Goal: Transaction & Acquisition: Purchase product/service

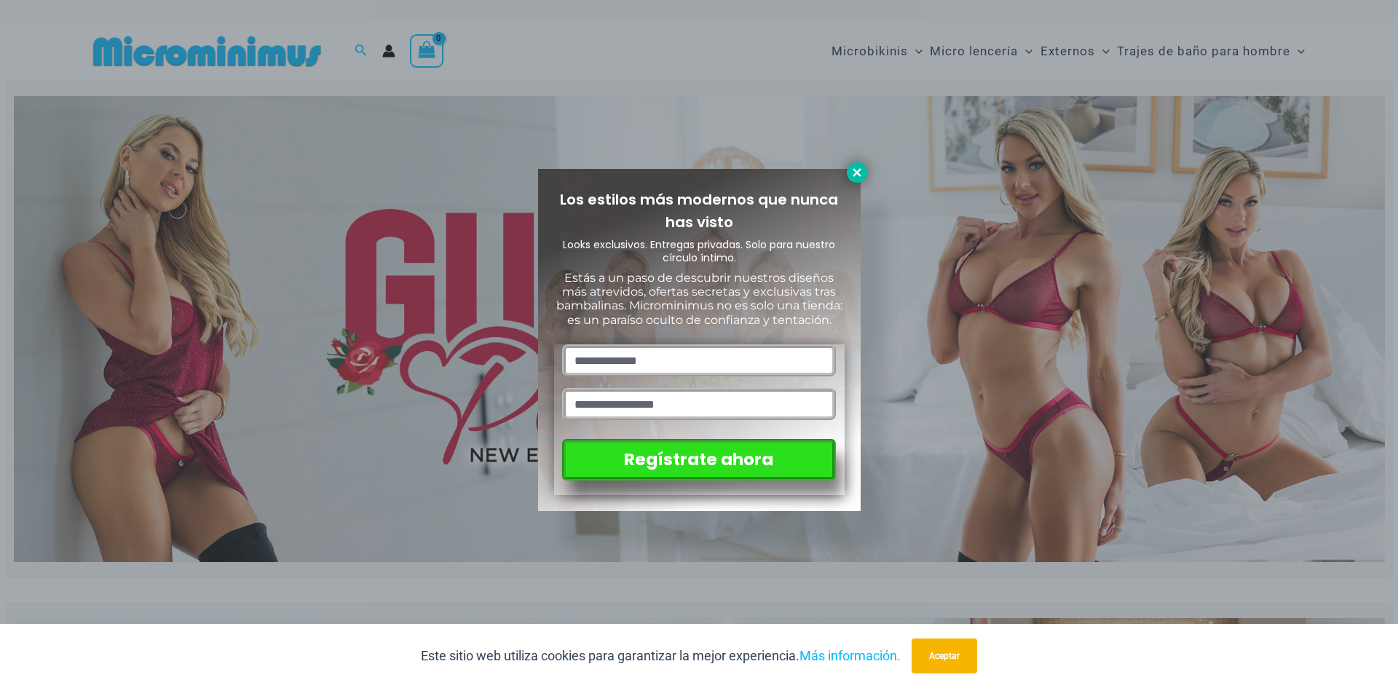
click at [855, 179] on button at bounding box center [857, 172] width 20 height 20
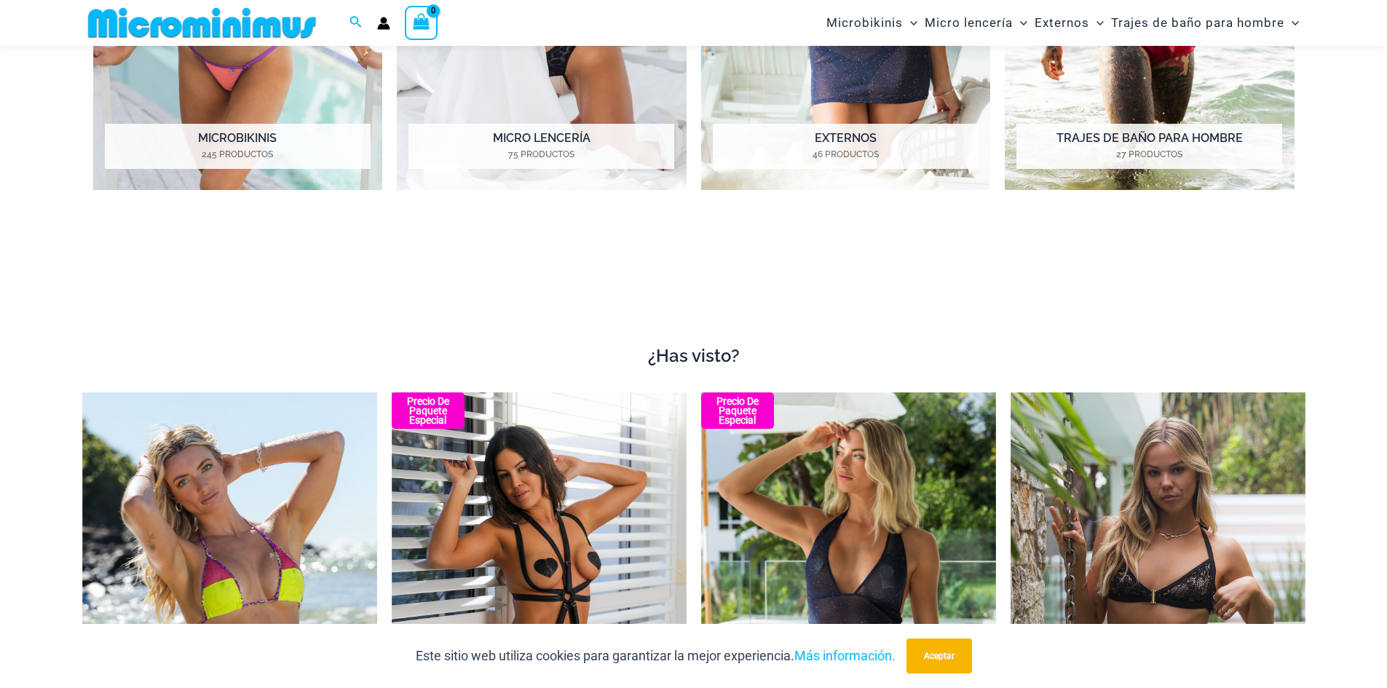
scroll to position [1226, 0]
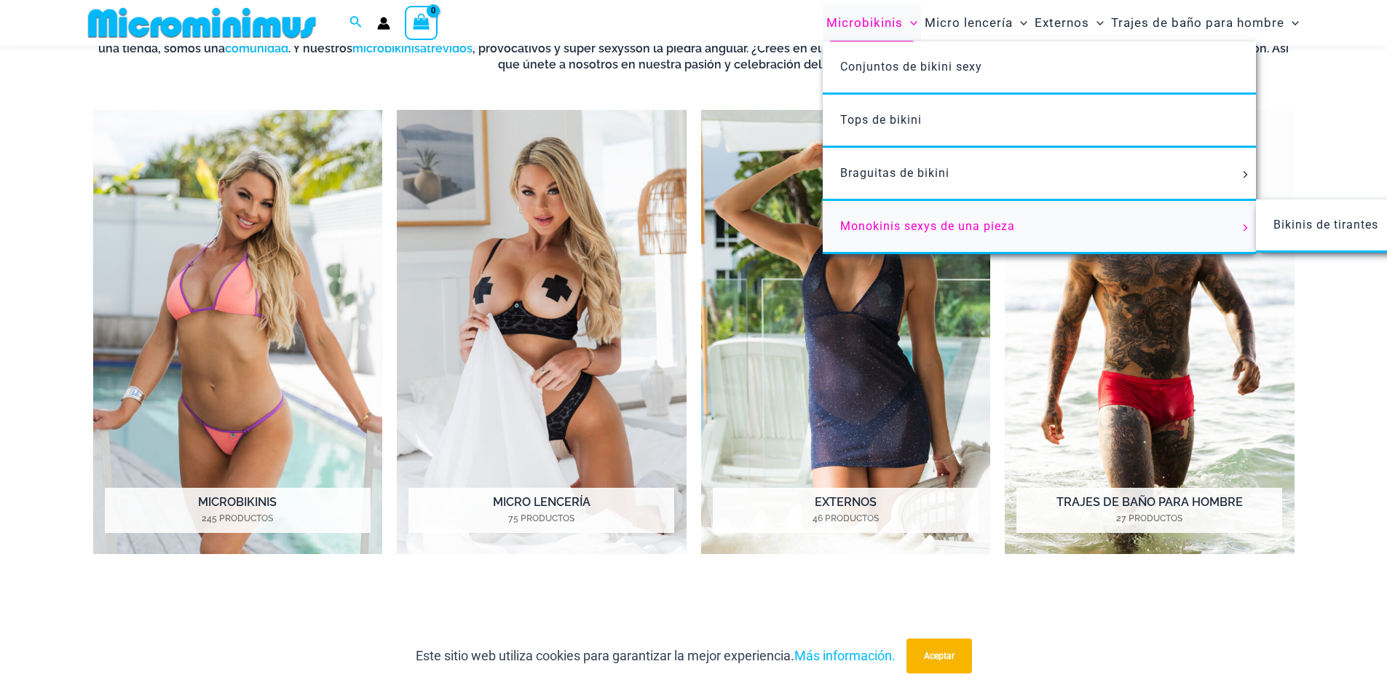
click at [1169, 231] on link "Monokinis sexys de una pieza" at bounding box center [1039, 227] width 433 height 53
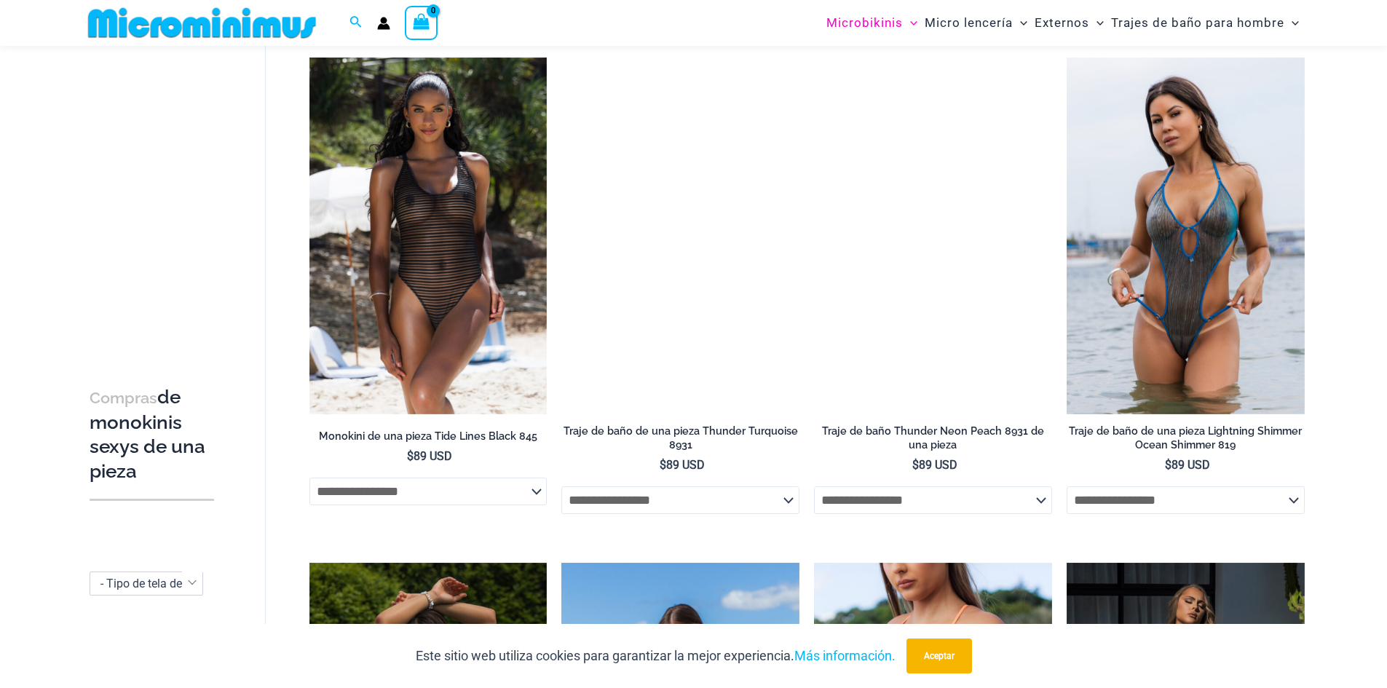
scroll to position [2105, 0]
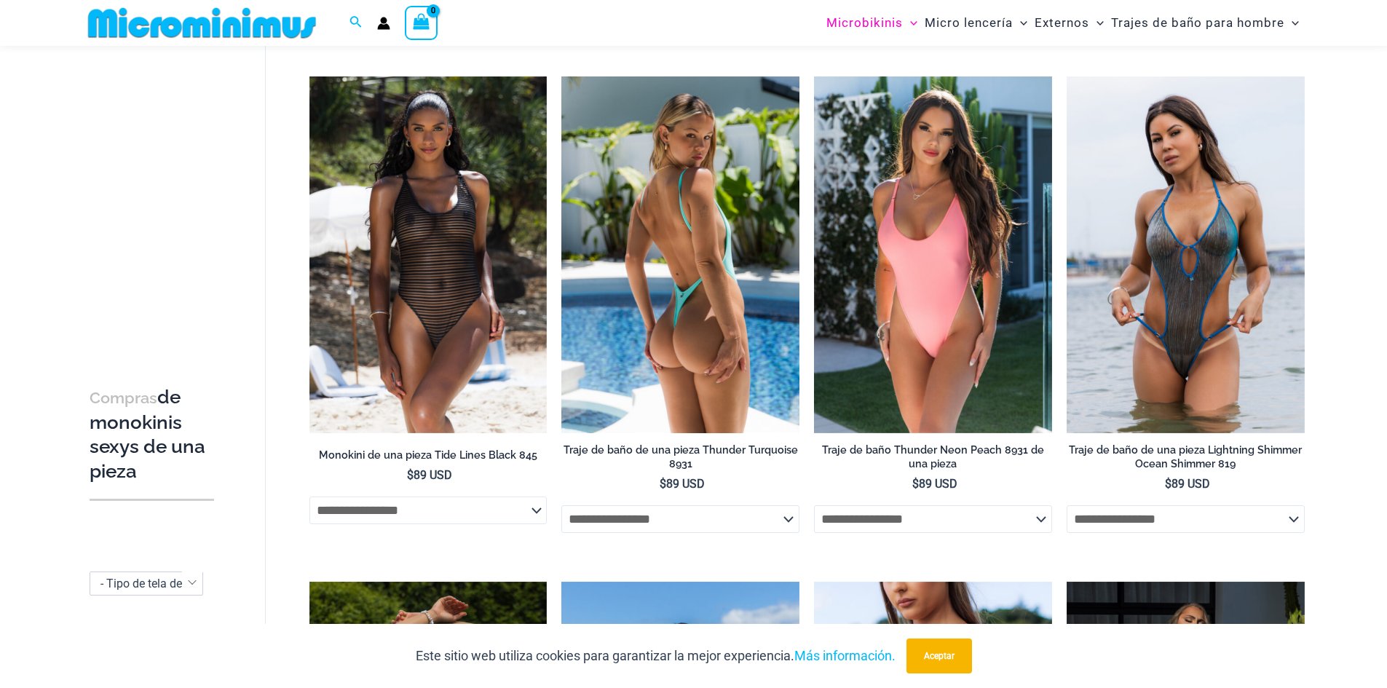
click at [711, 349] on img at bounding box center [680, 254] width 238 height 357
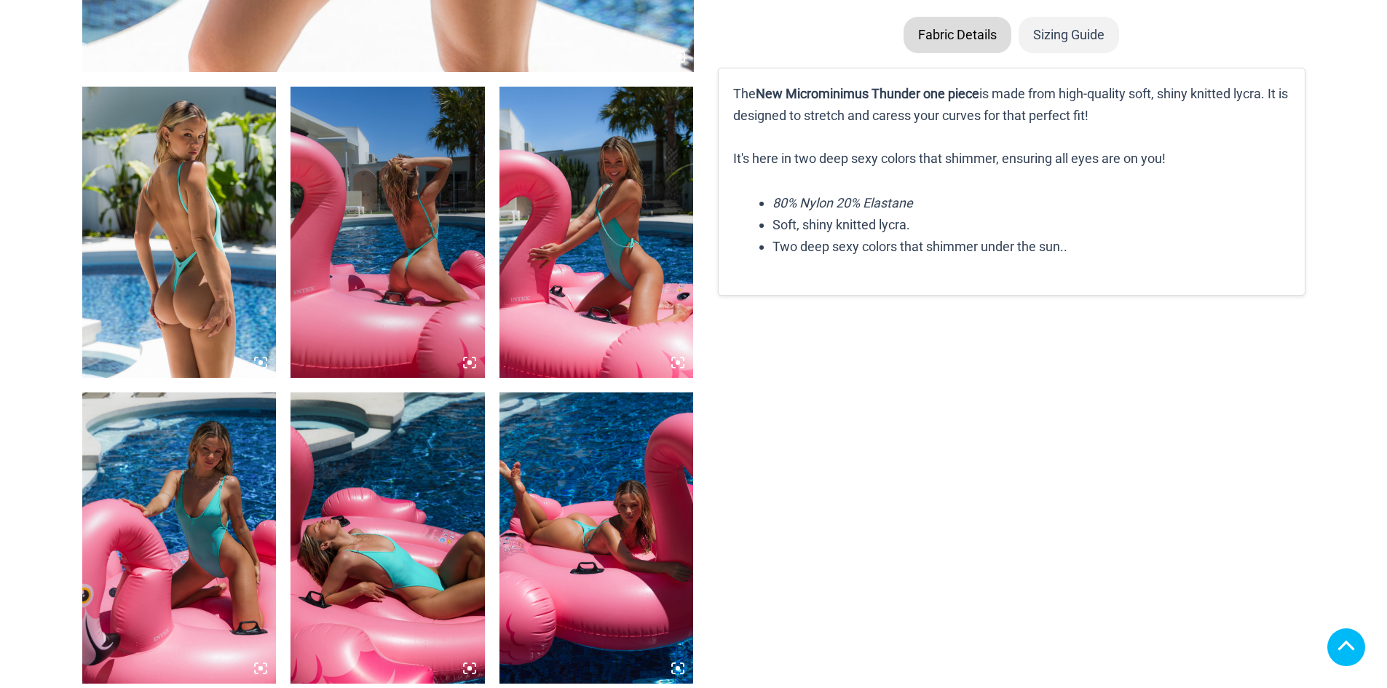
scroll to position [1019, 0]
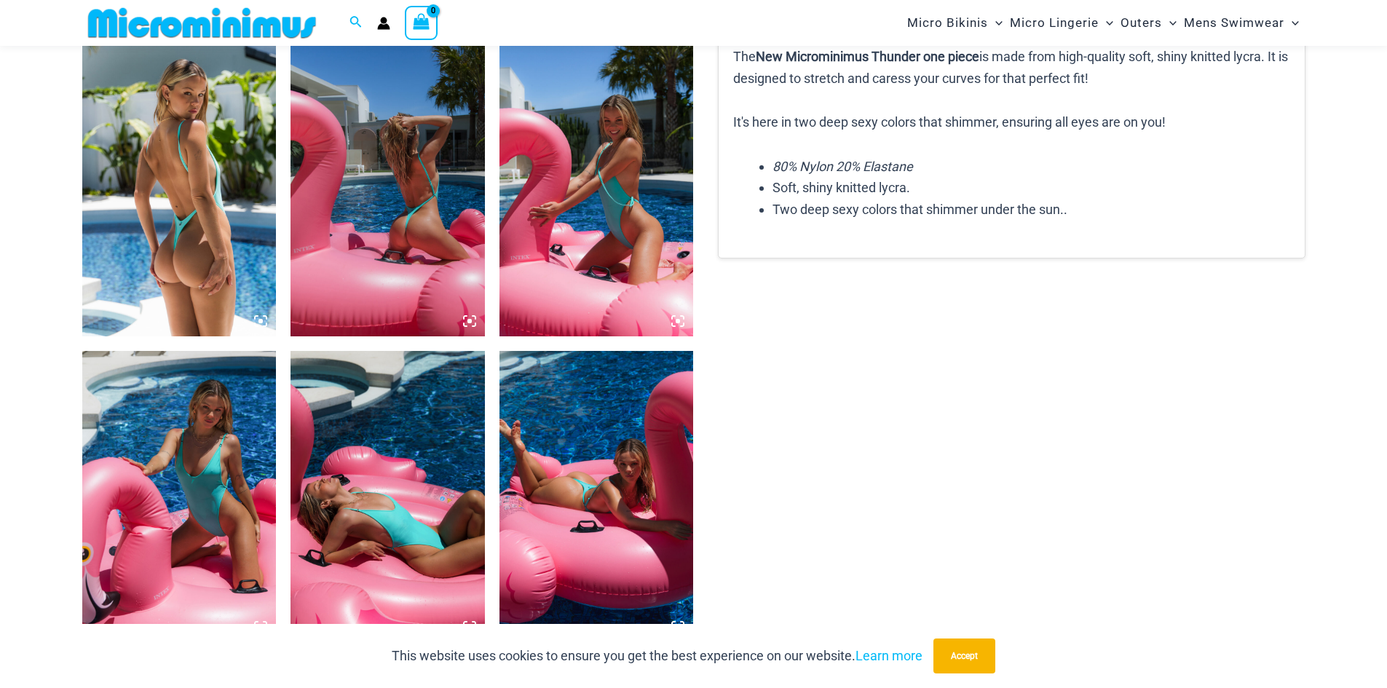
click at [259, 318] on icon at bounding box center [260, 321] width 13 height 13
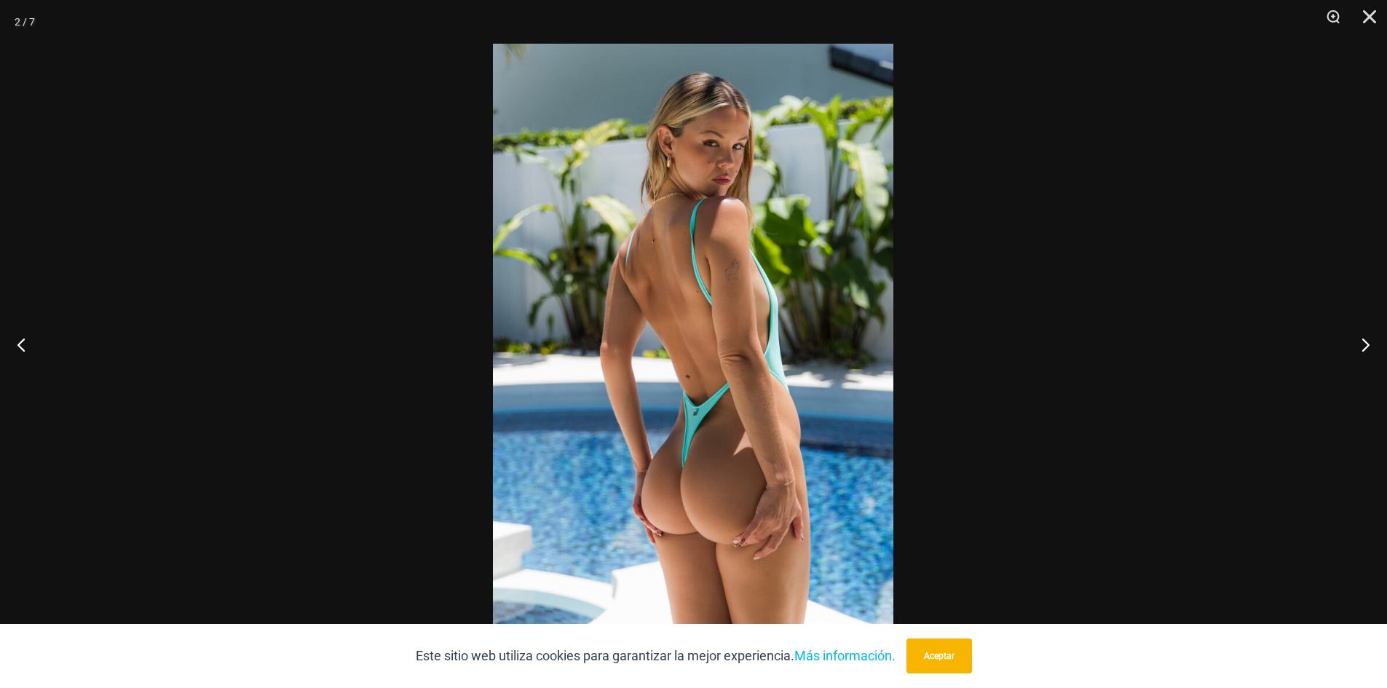
click at [767, 433] on img at bounding box center [693, 344] width 400 height 601
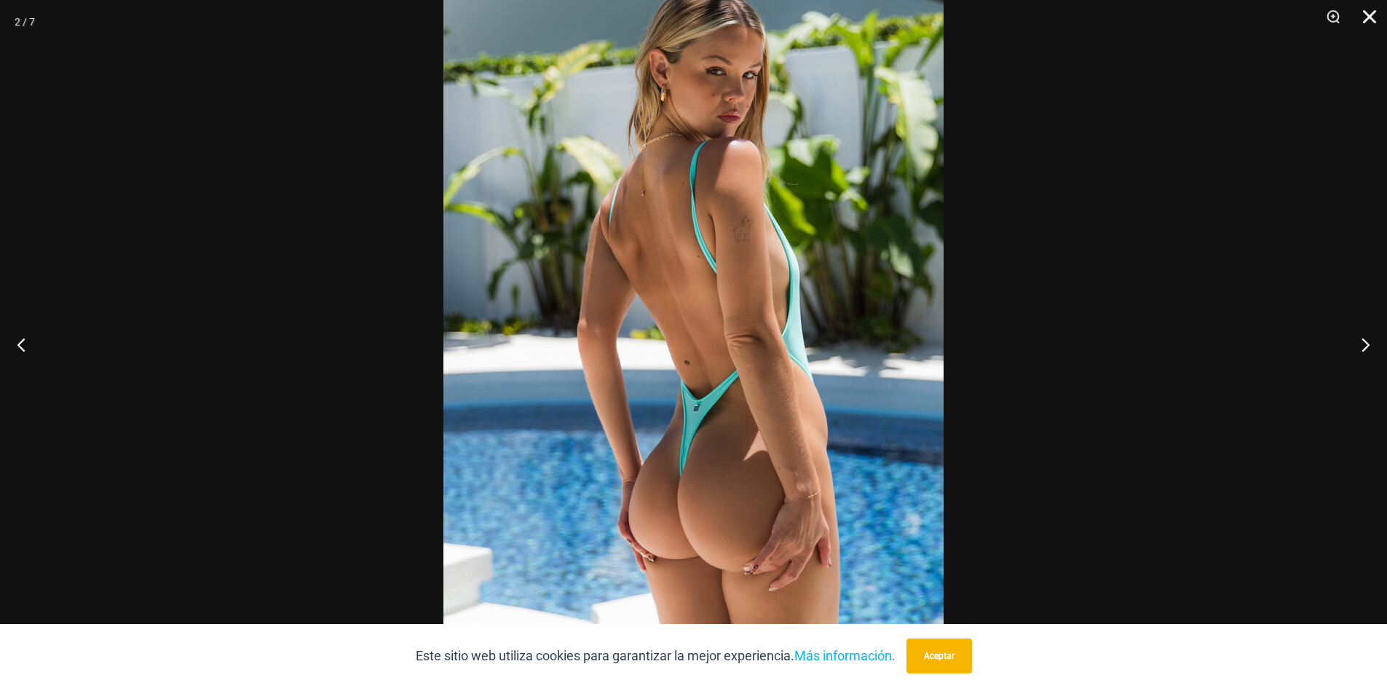
click at [1370, 11] on button "Cerca" at bounding box center [1364, 22] width 36 height 44
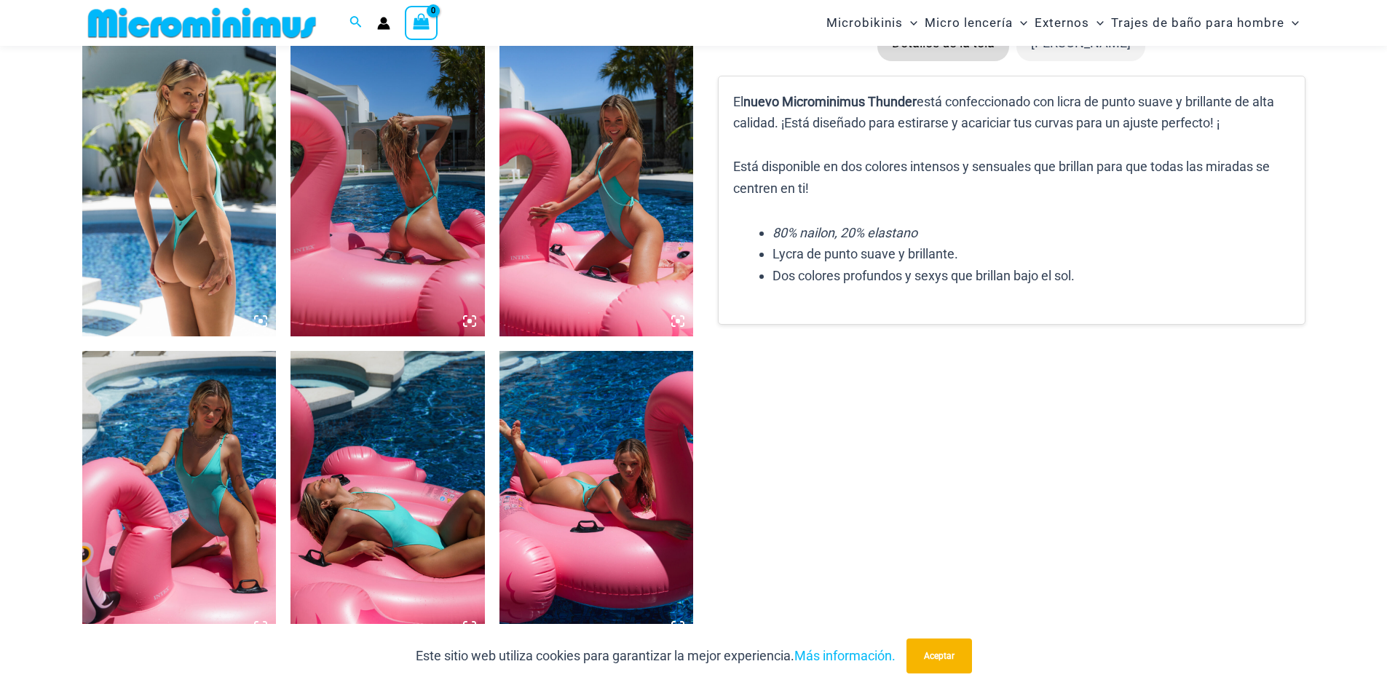
click at [259, 317] on icon at bounding box center [260, 321] width 13 height 13
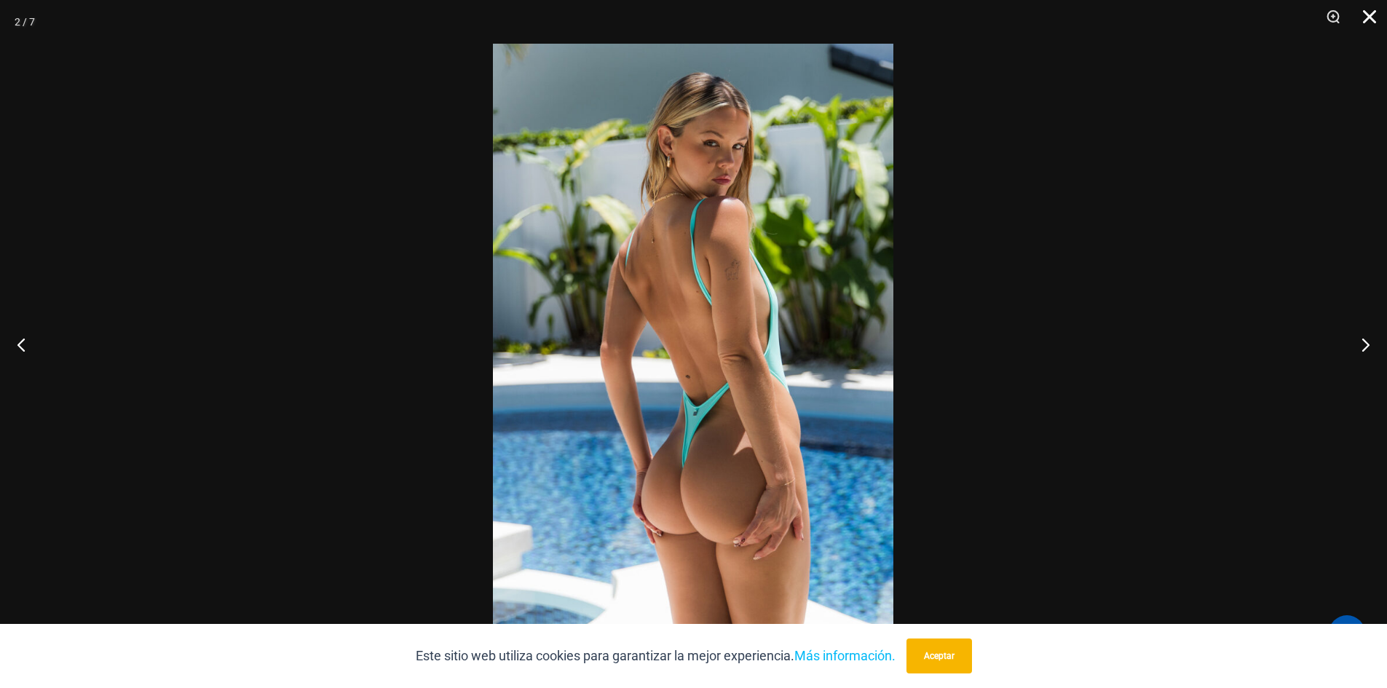
click at [1367, 17] on button "Cerca" at bounding box center [1364, 22] width 36 height 44
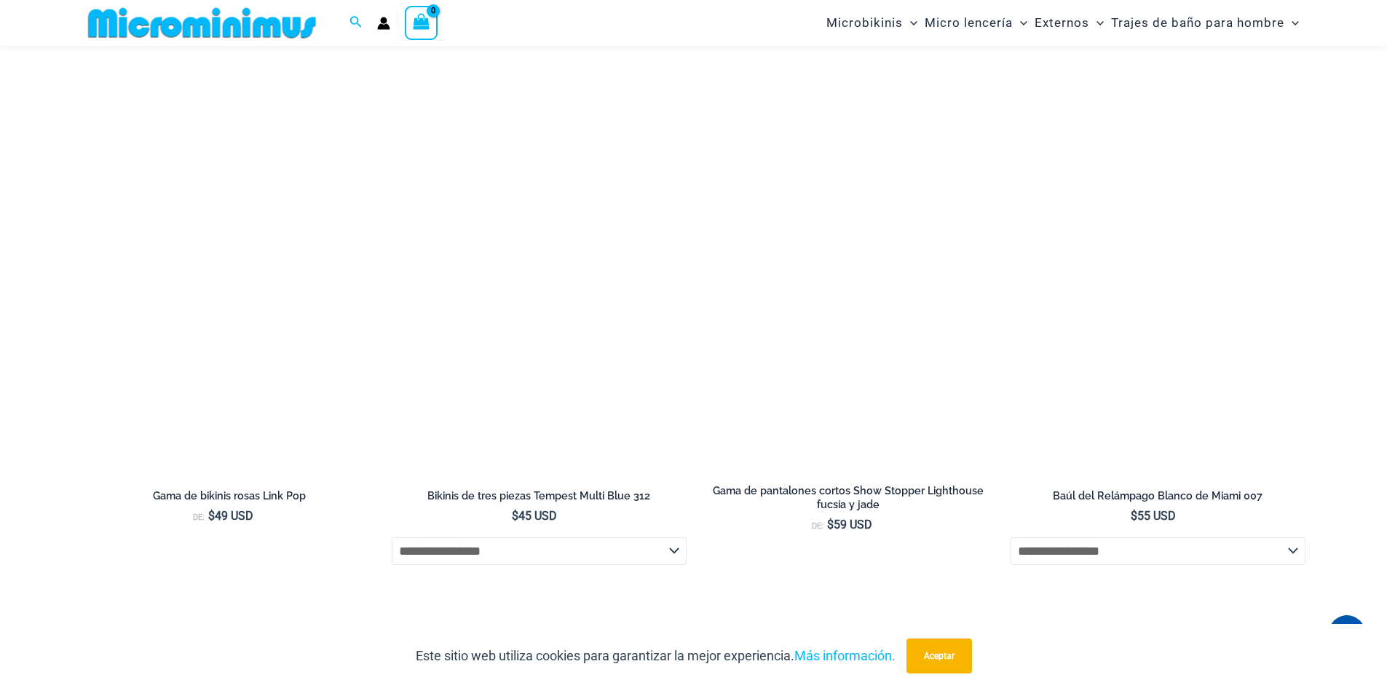
scroll to position [4150, 0]
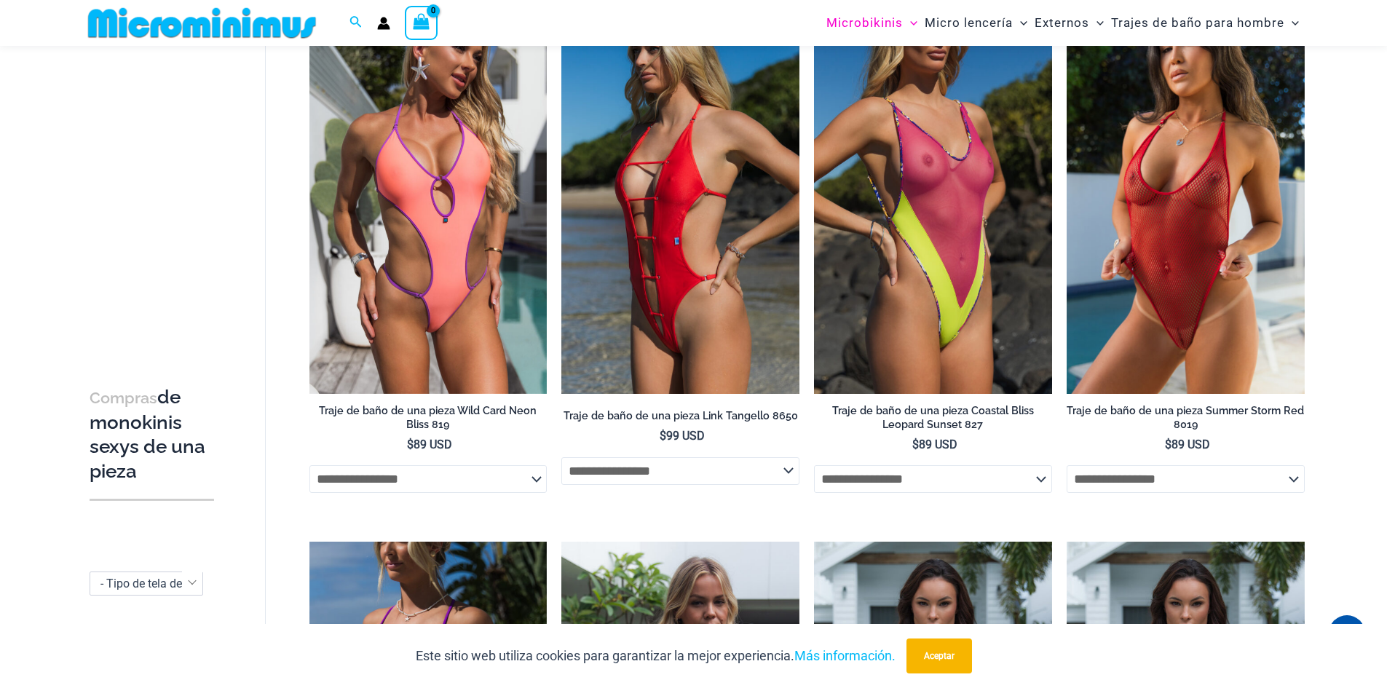
scroll to position [52, 0]
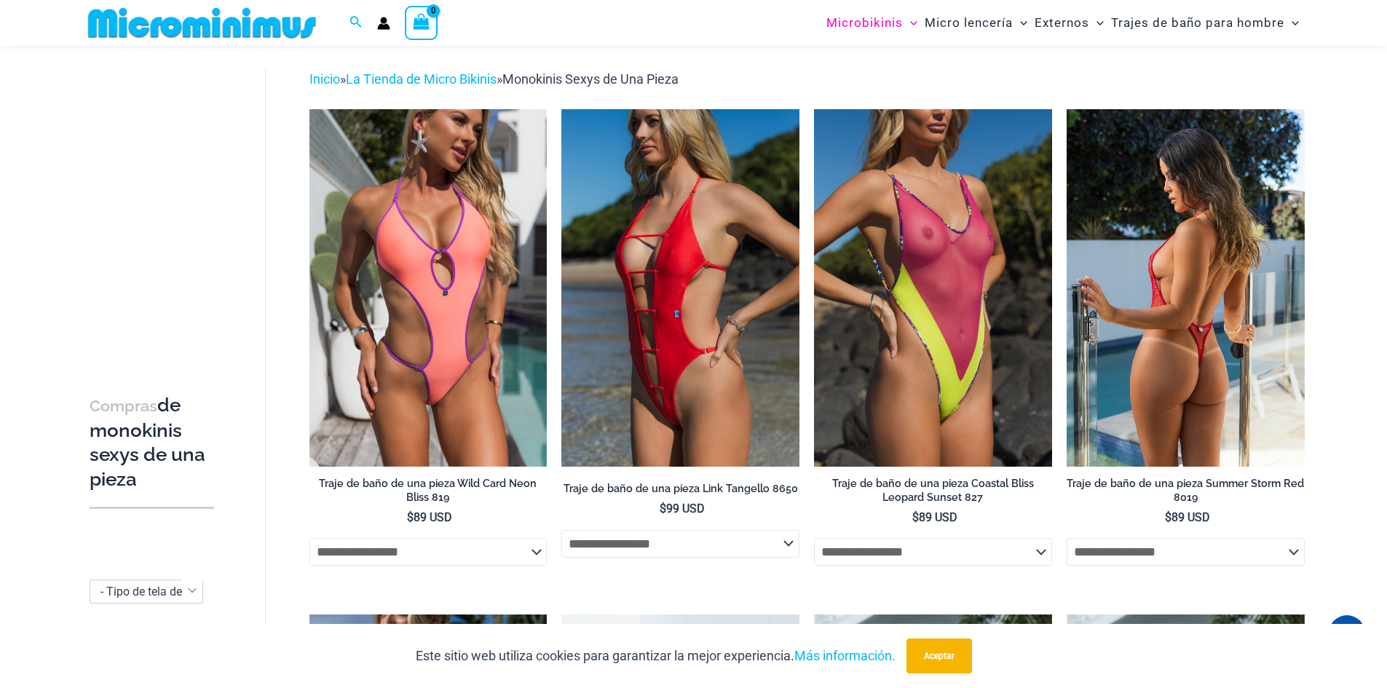
click at [1137, 363] on img at bounding box center [1186, 287] width 238 height 357
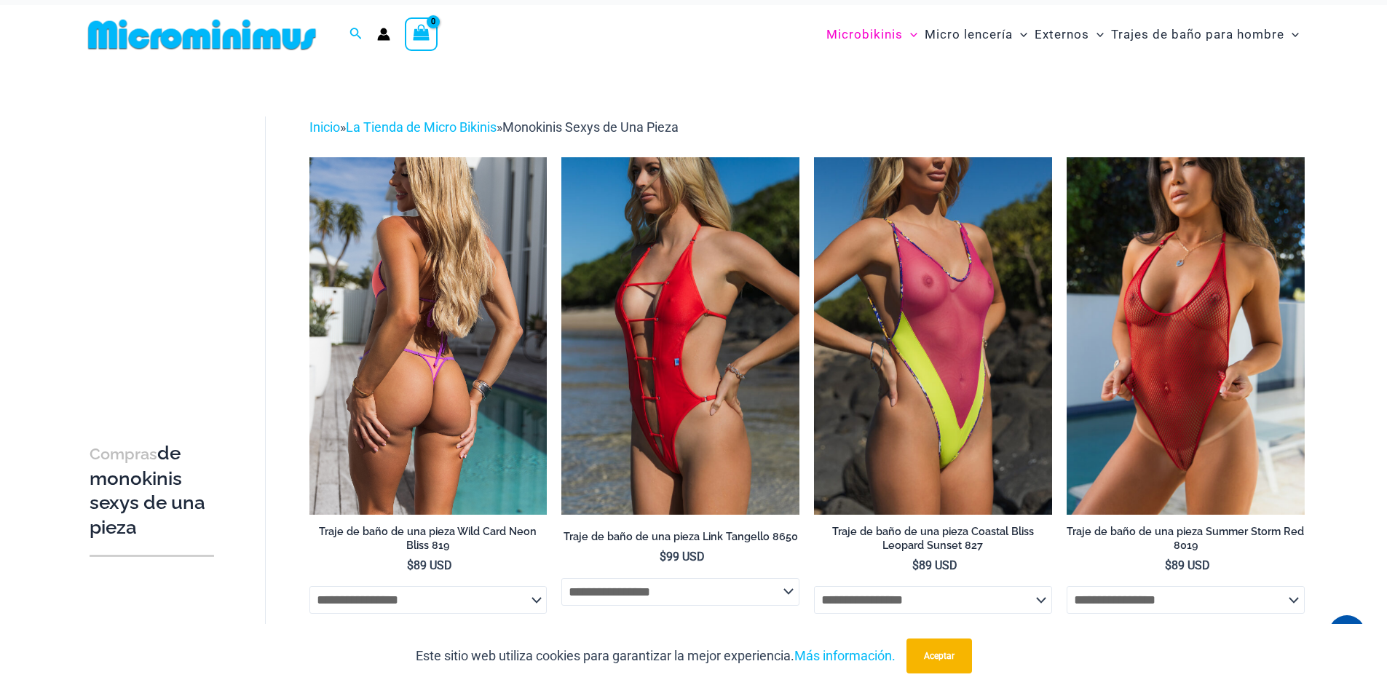
scroll to position [0, 0]
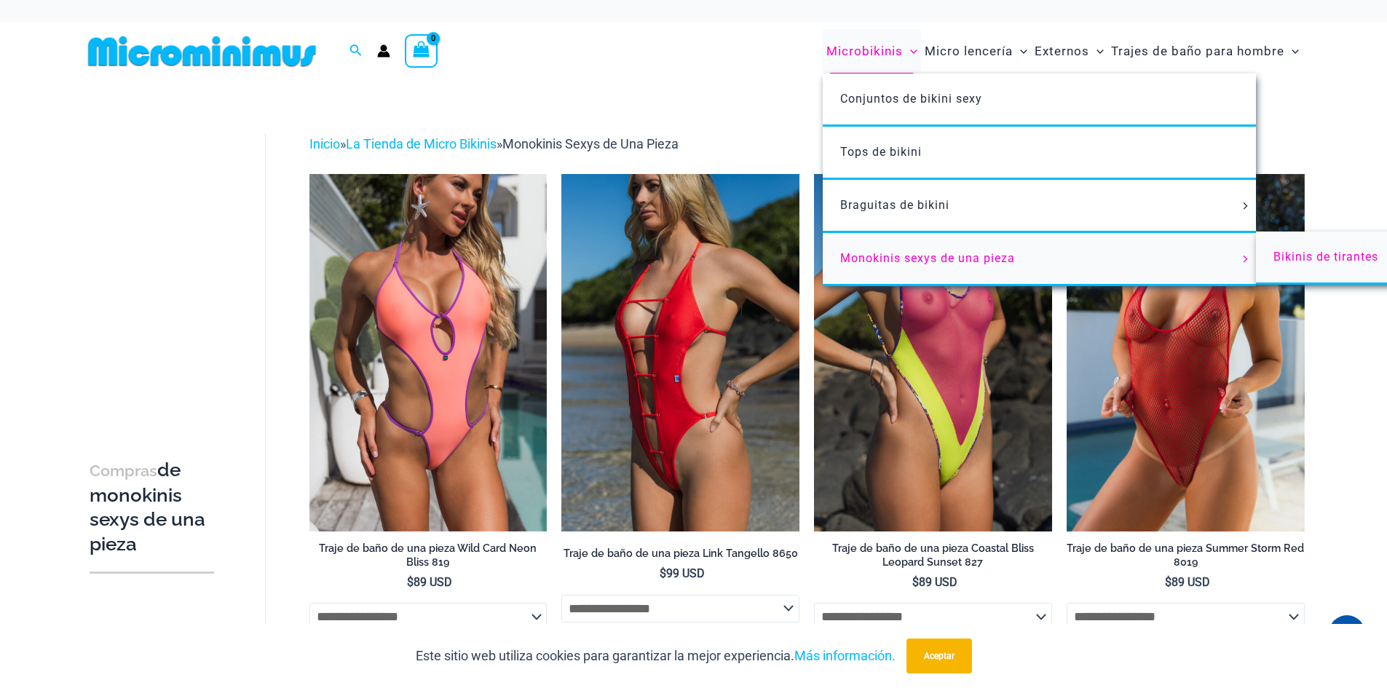
click at [1314, 260] on font "Bikinis de tirantes" at bounding box center [1325, 257] width 105 height 14
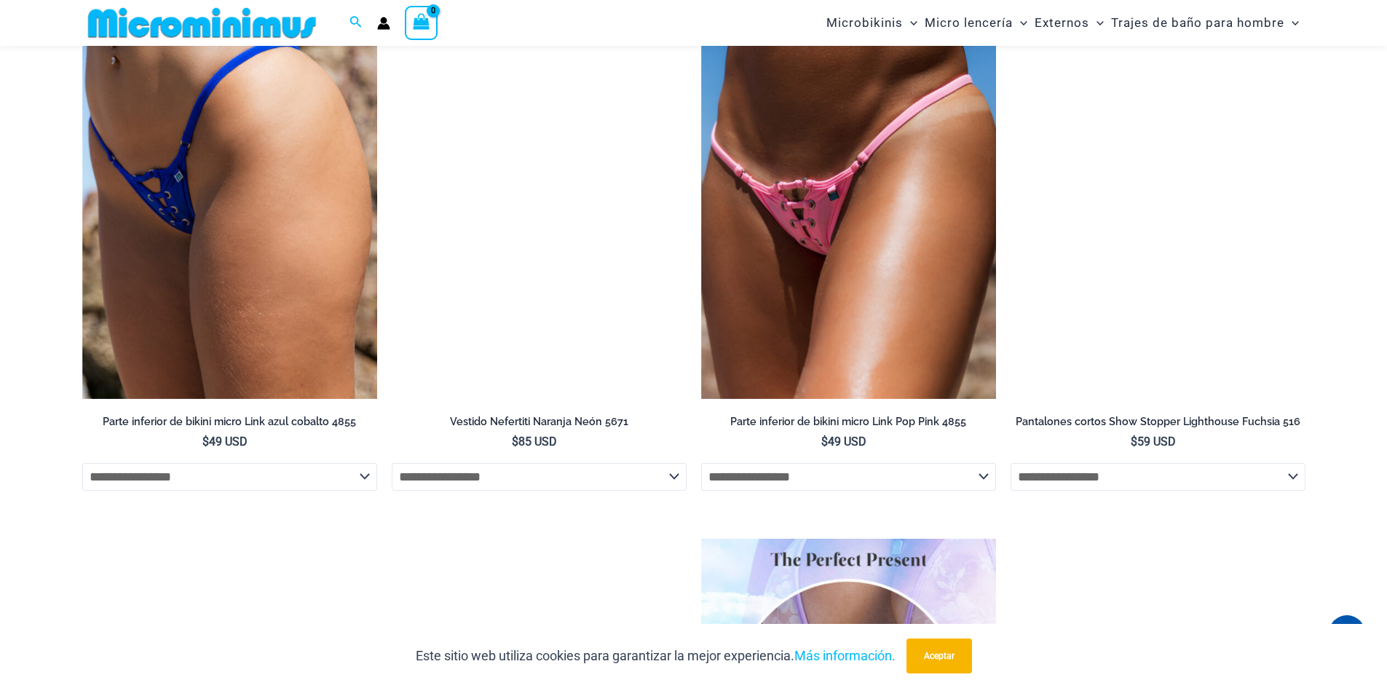
scroll to position [2756, 0]
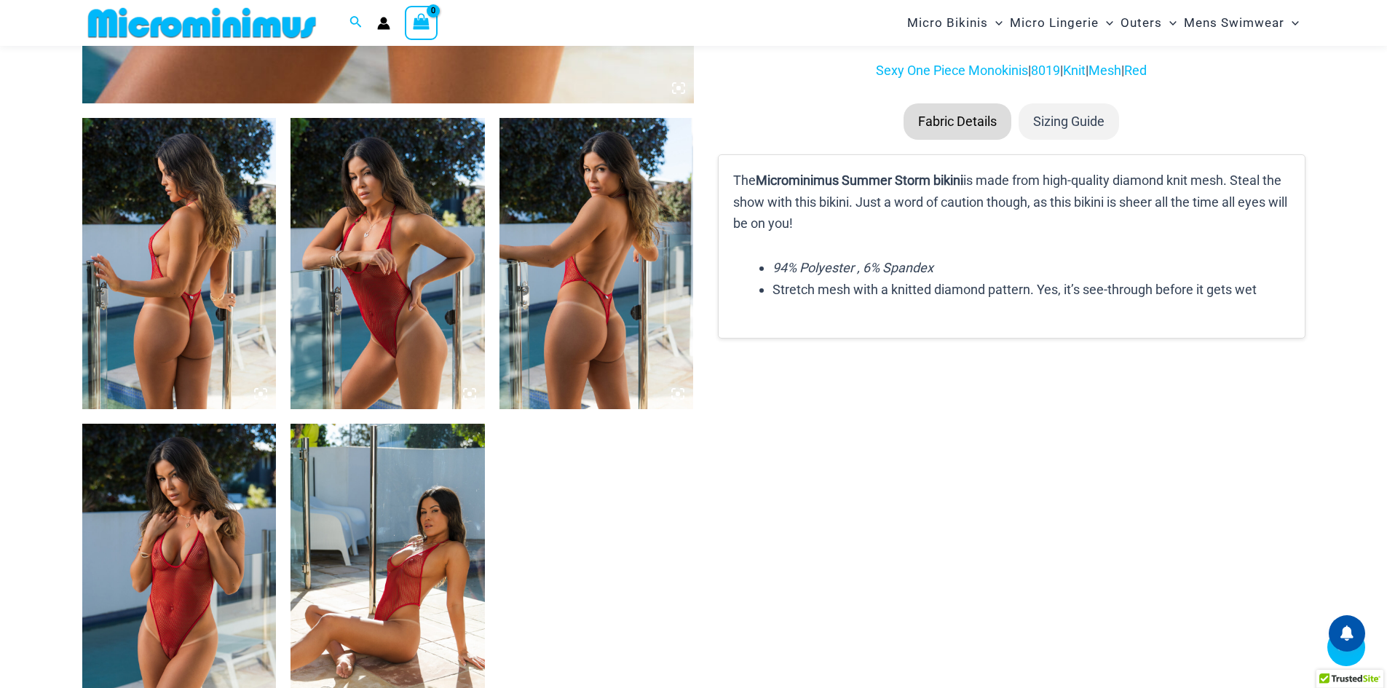
scroll to position [933, 0]
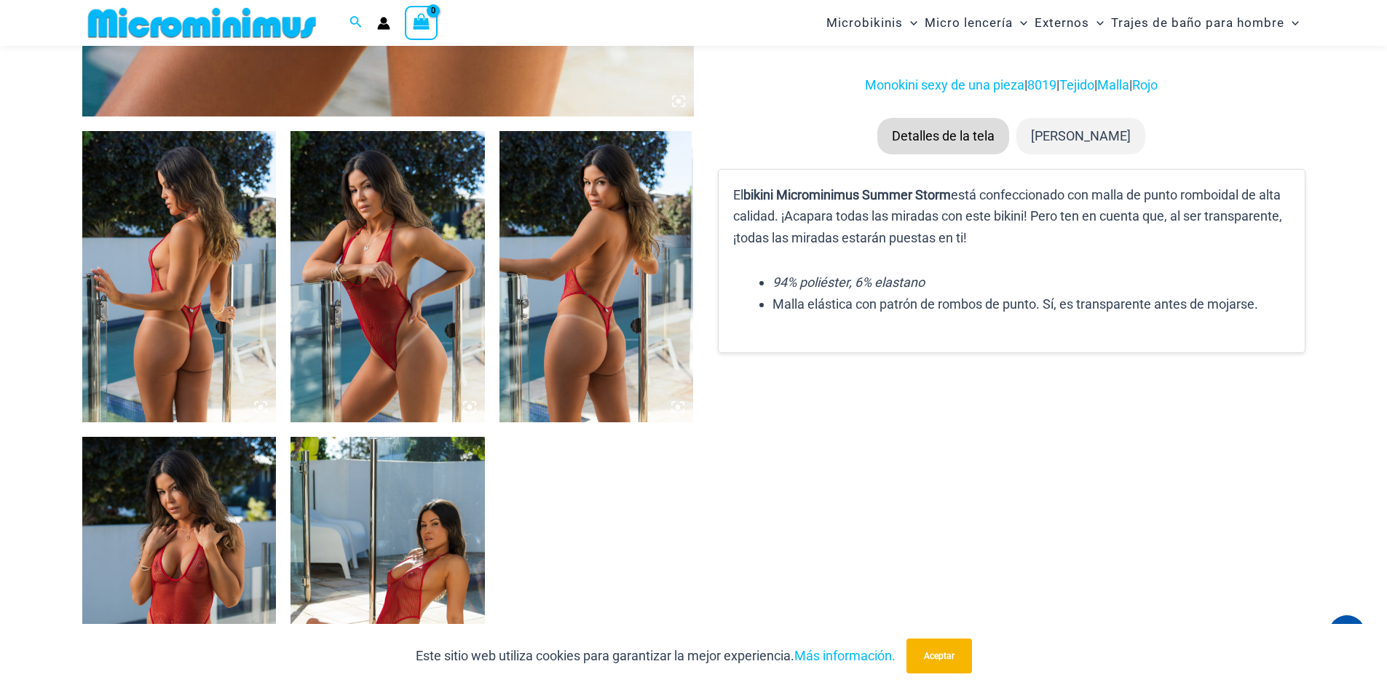
click at [261, 407] on icon at bounding box center [260, 407] width 4 height 4
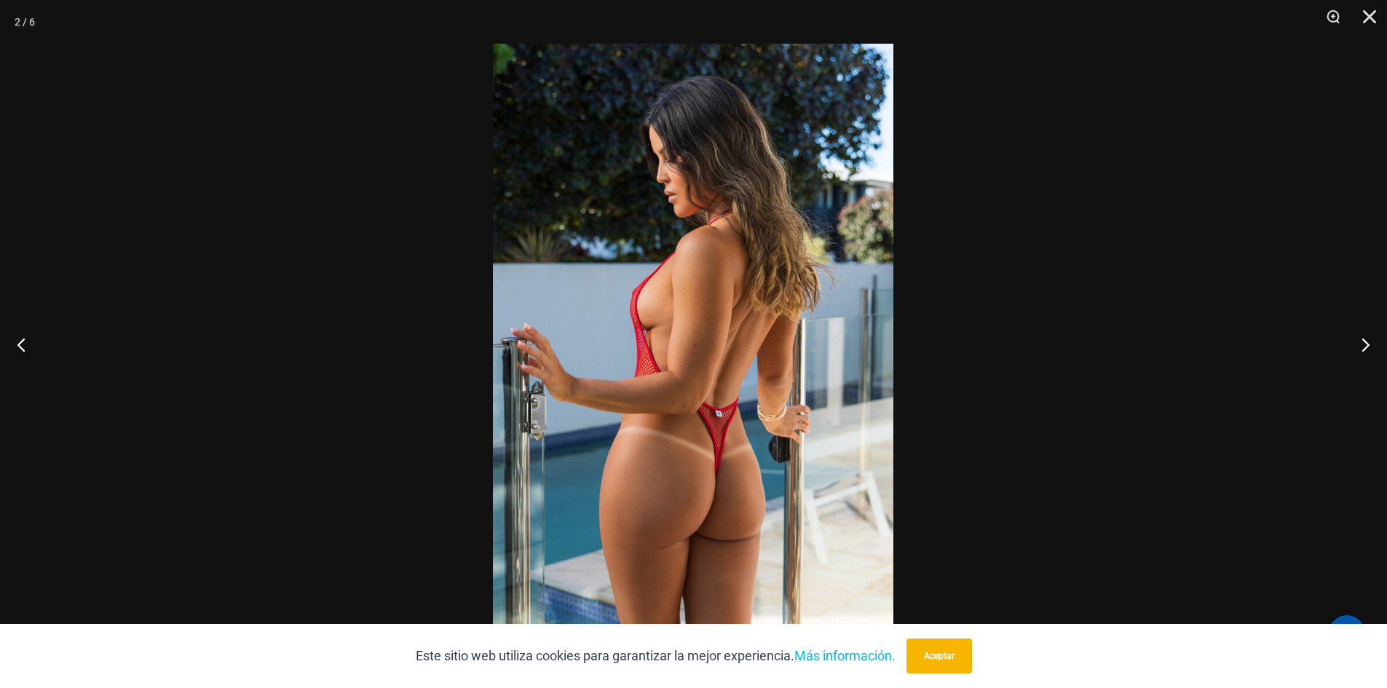
click at [690, 479] on img at bounding box center [693, 344] width 400 height 601
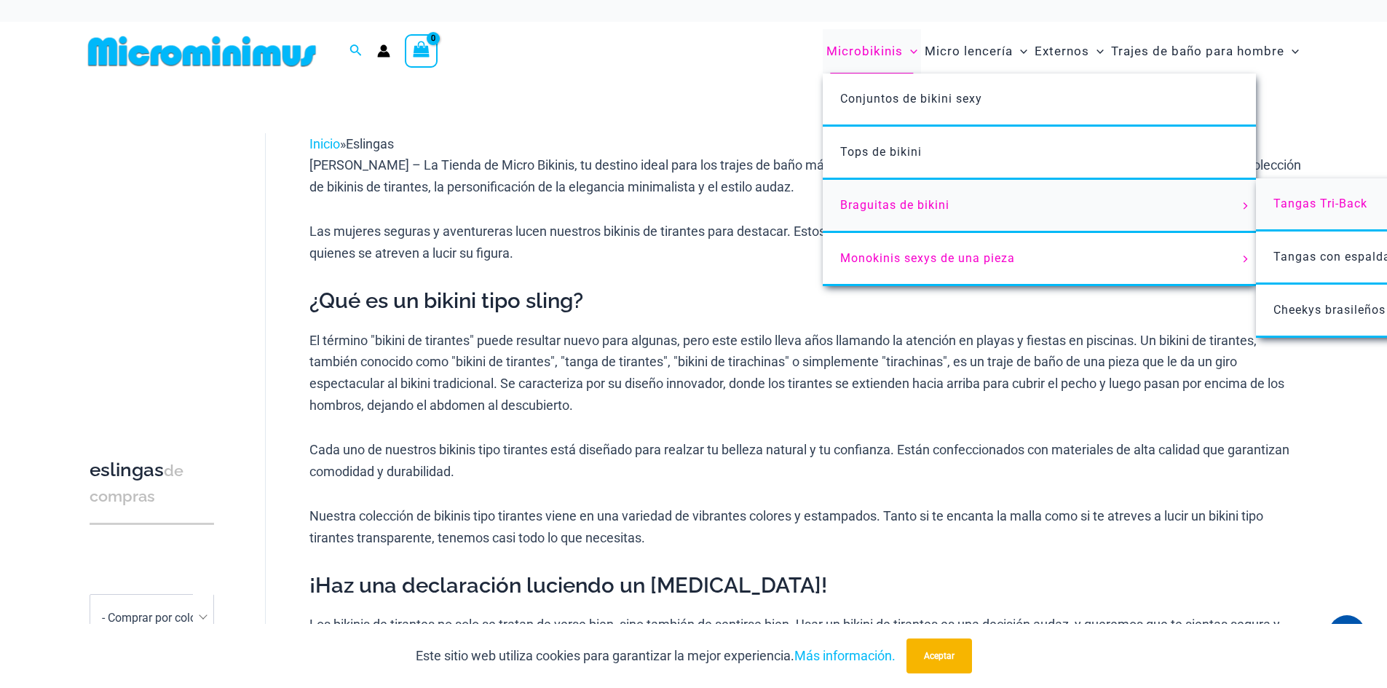
click at [1313, 205] on font "Tangas Tri-Back" at bounding box center [1320, 204] width 94 height 14
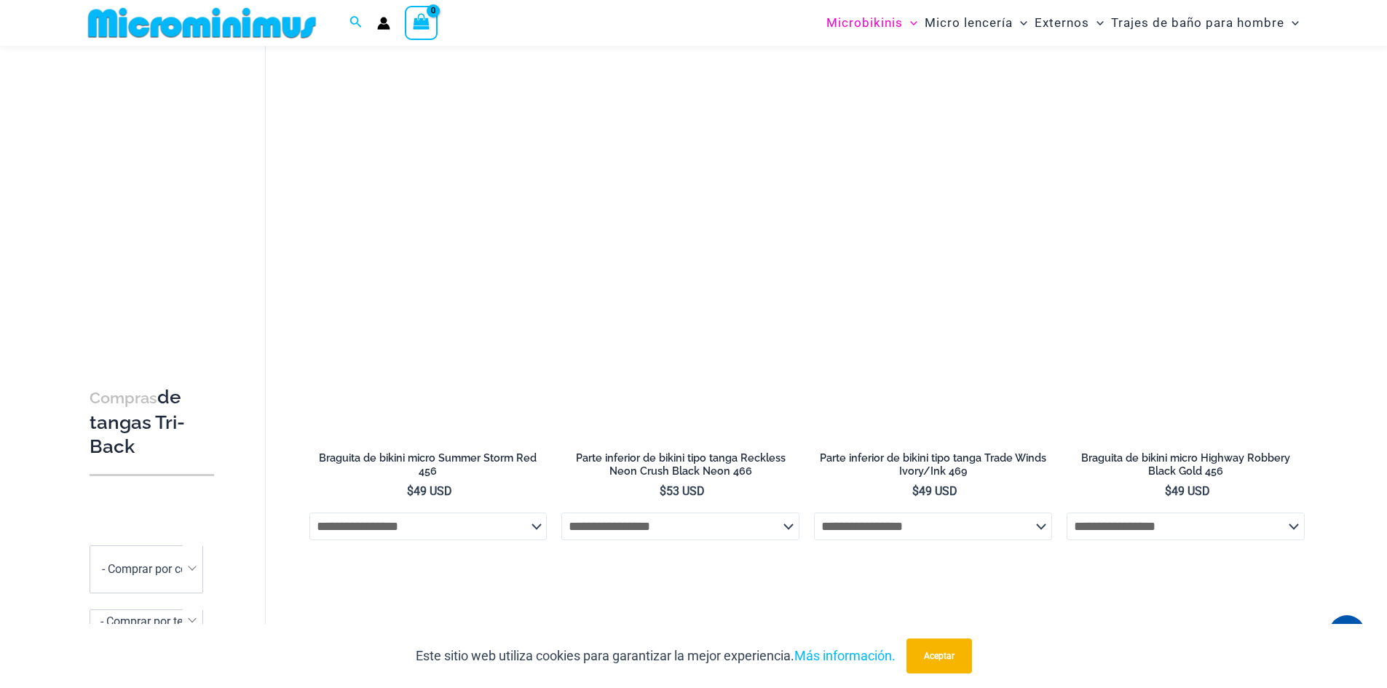
scroll to position [582, 0]
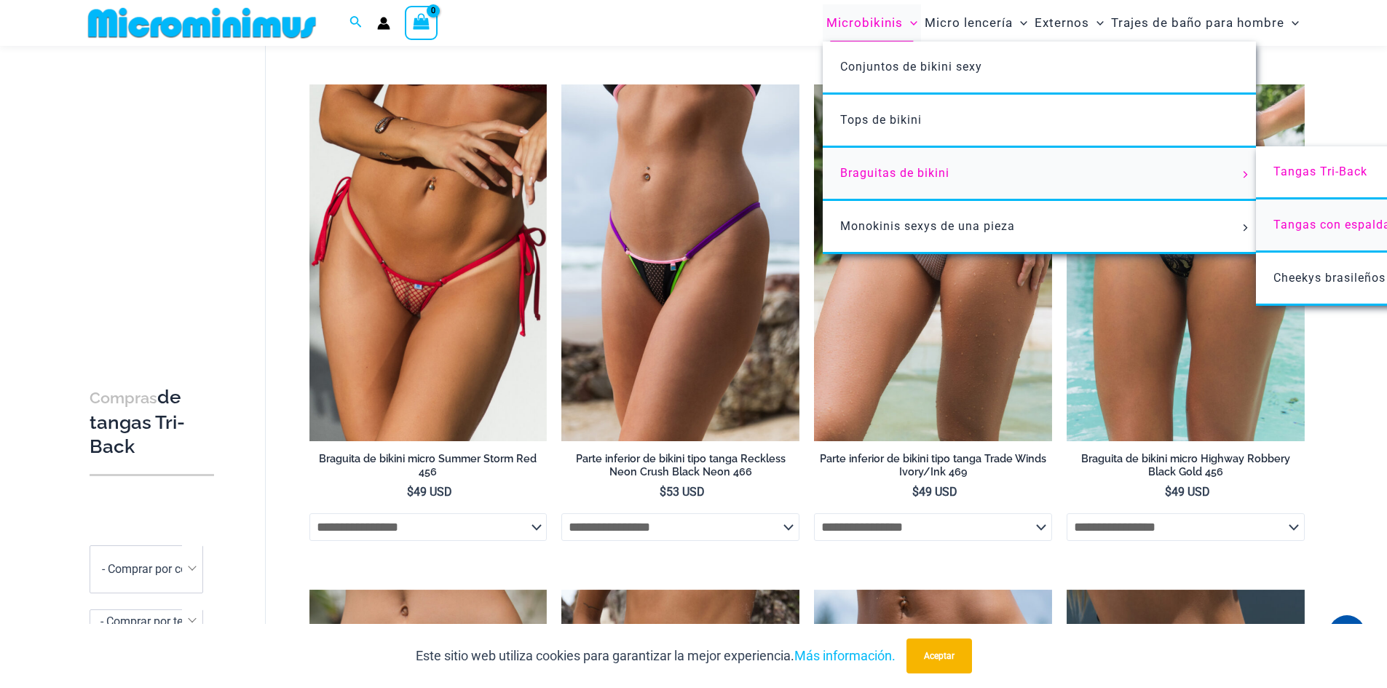
click at [1319, 229] on font "Tangas con espalda descubierta" at bounding box center [1367, 225] width 189 height 14
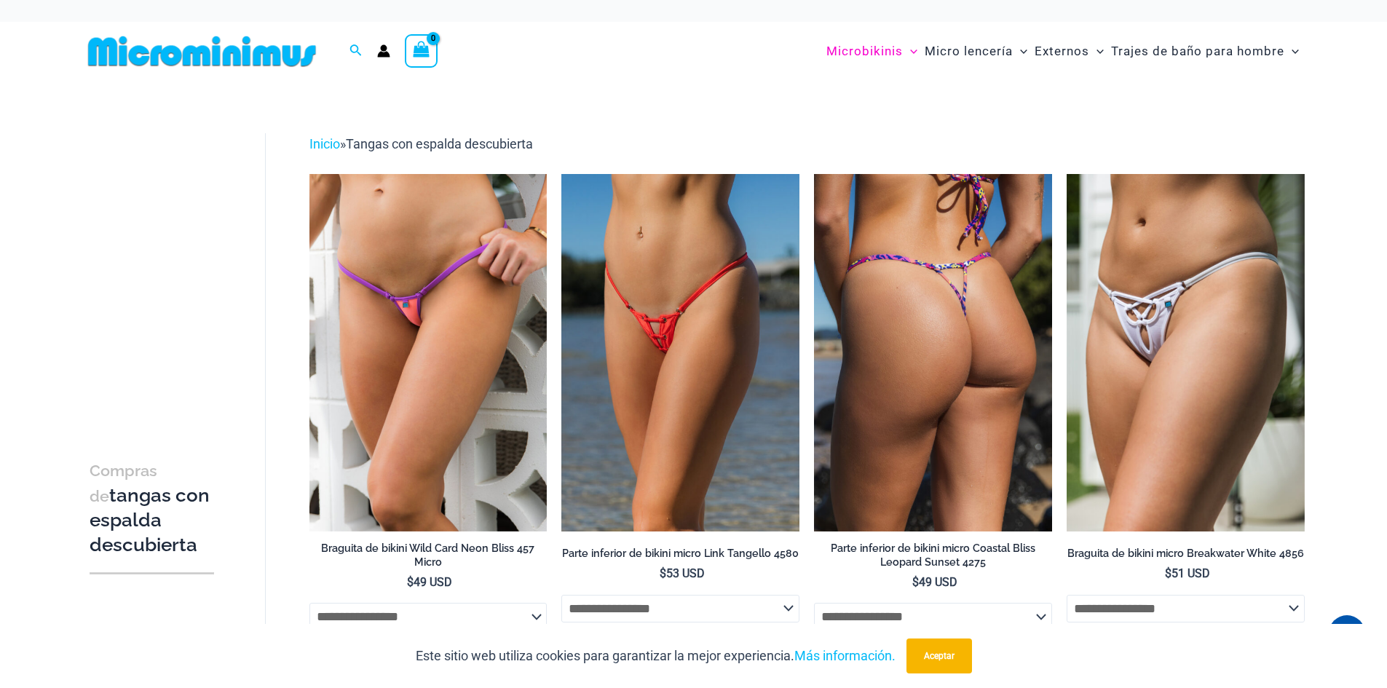
click at [957, 419] on img at bounding box center [933, 352] width 238 height 357
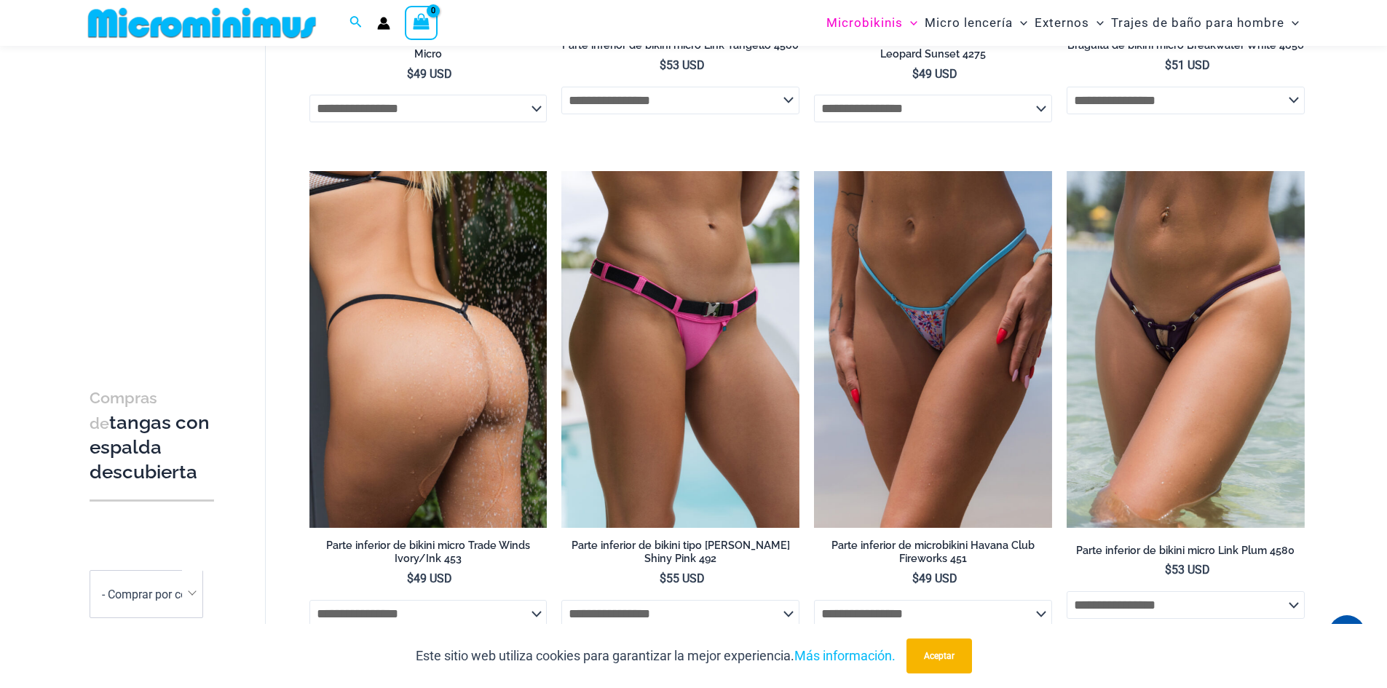
scroll to position [496, 0]
click at [408, 432] on img at bounding box center [428, 348] width 238 height 357
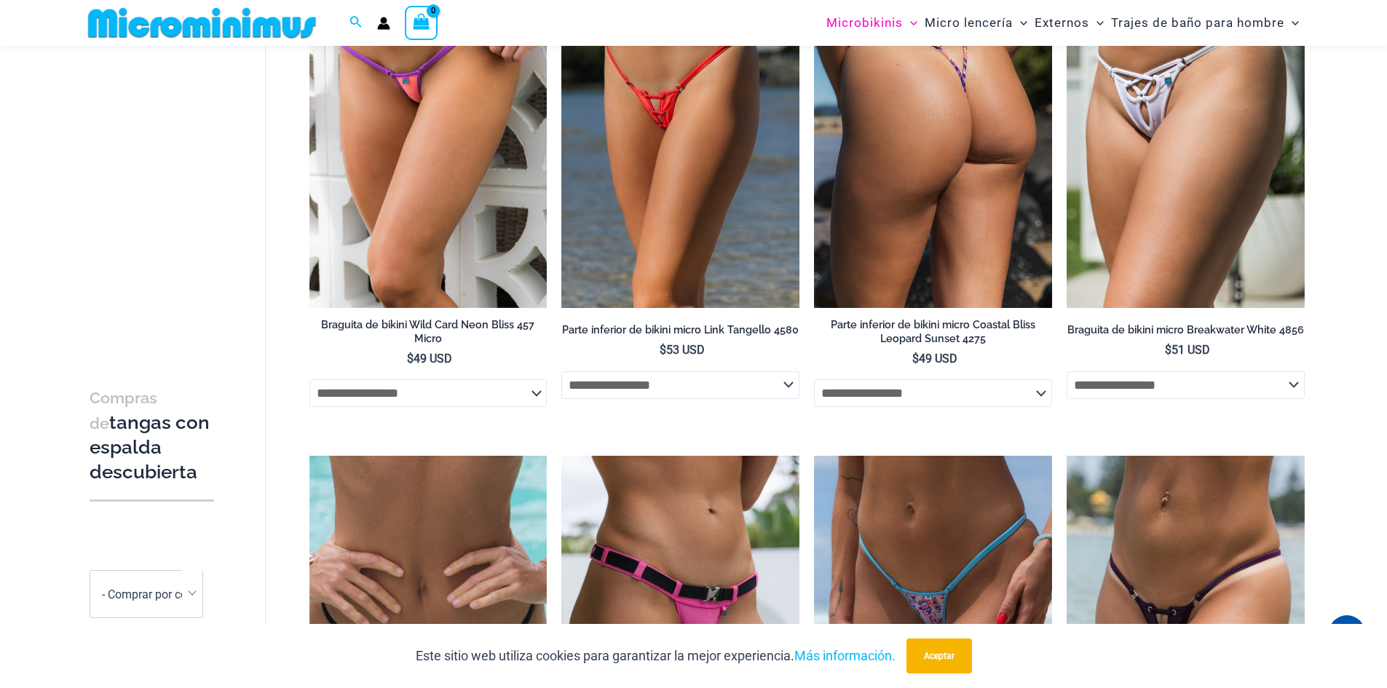
scroll to position [132, 0]
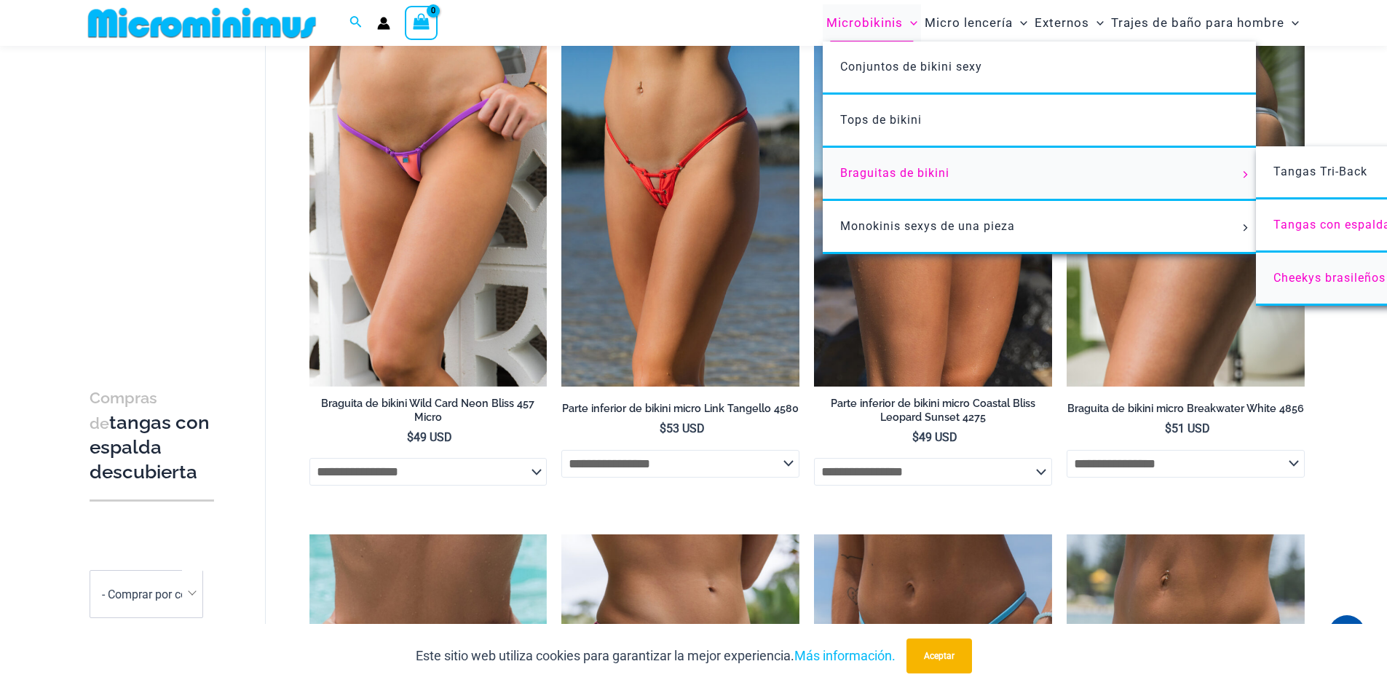
click at [1320, 282] on font "Cheekys brasileños" at bounding box center [1329, 278] width 112 height 14
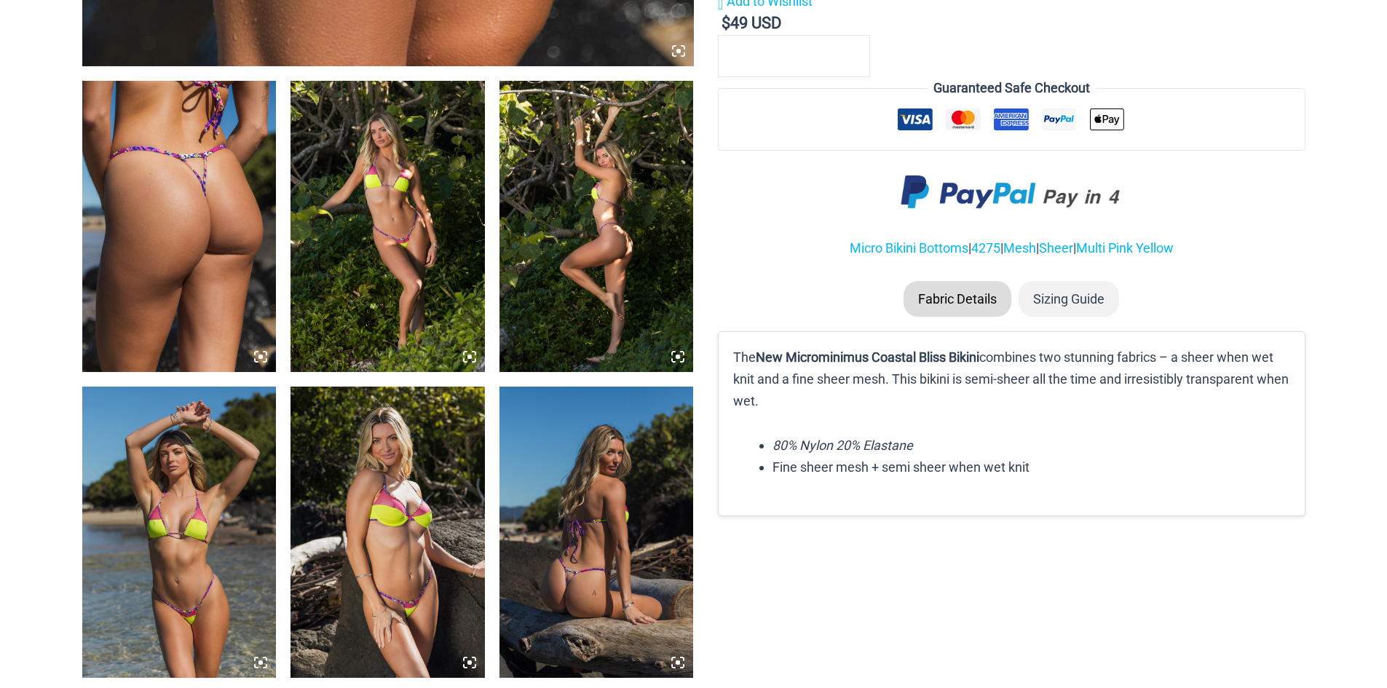
scroll to position [1092, 0]
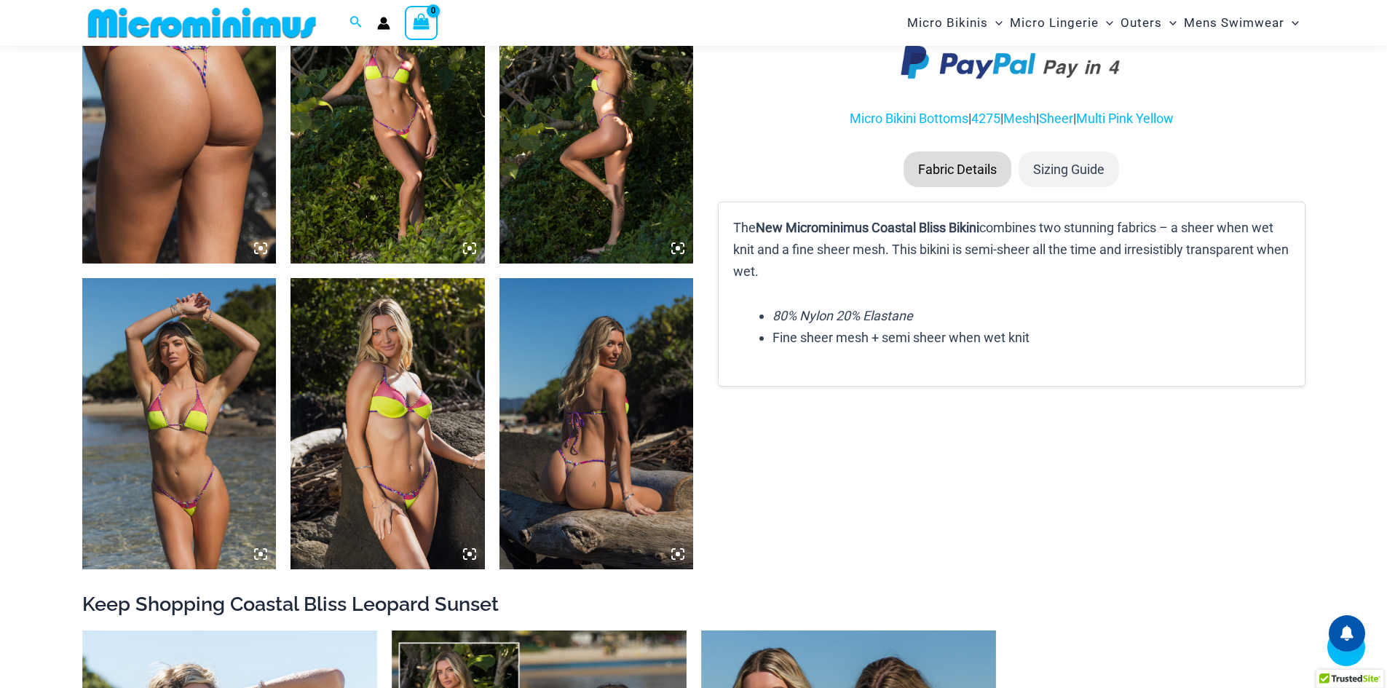
click at [262, 255] on icon at bounding box center [260, 248] width 13 height 13
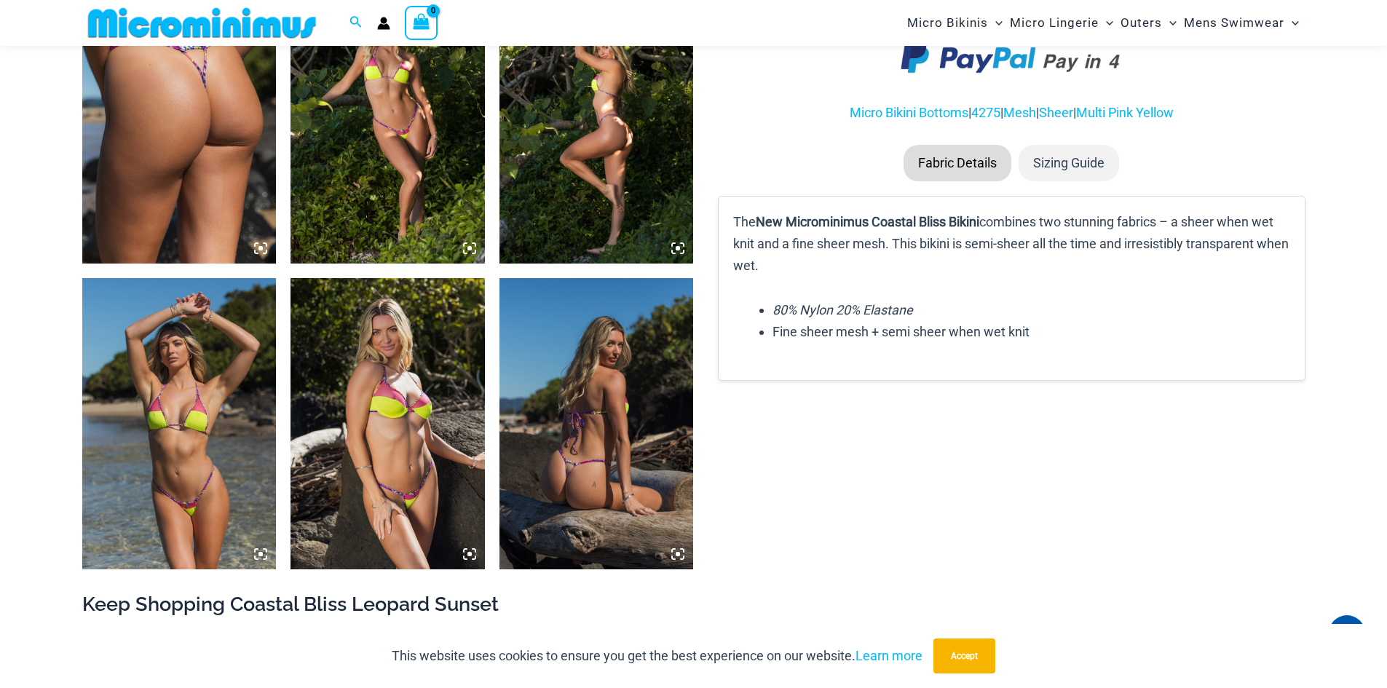
scroll to position [1079, 0]
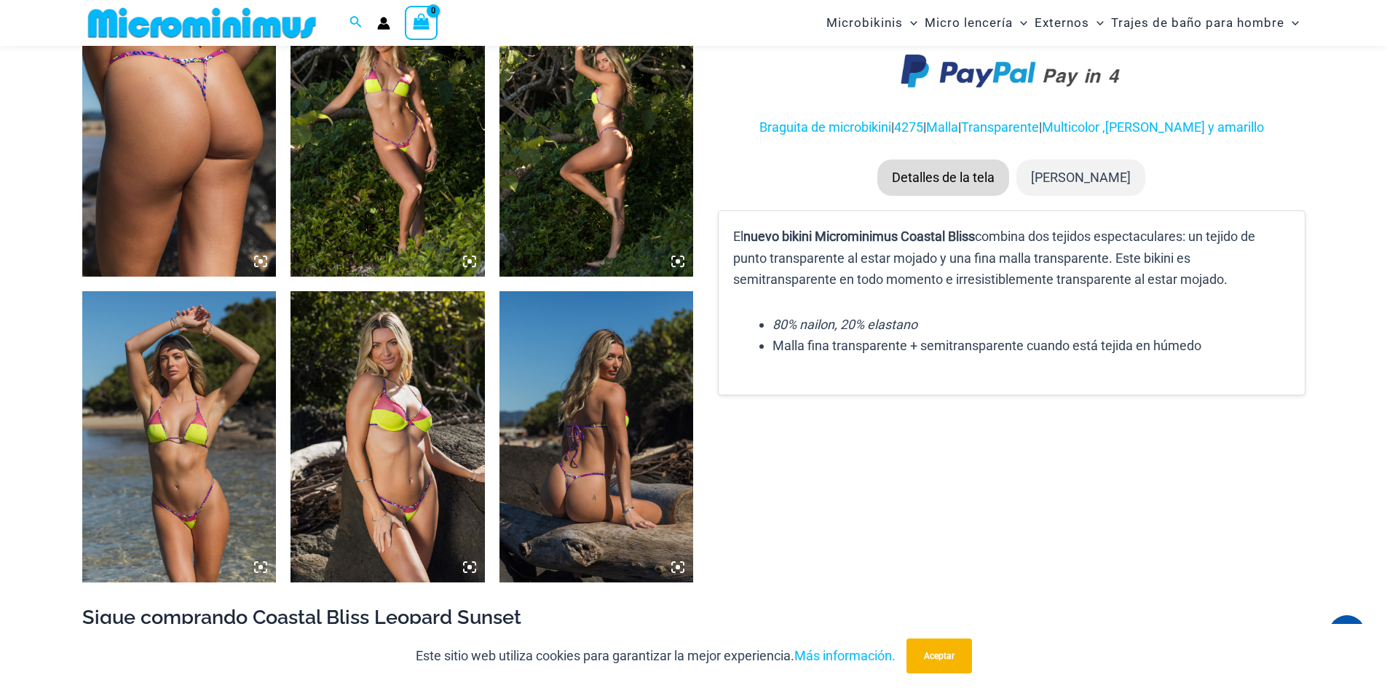
click at [262, 265] on icon at bounding box center [260, 261] width 13 height 13
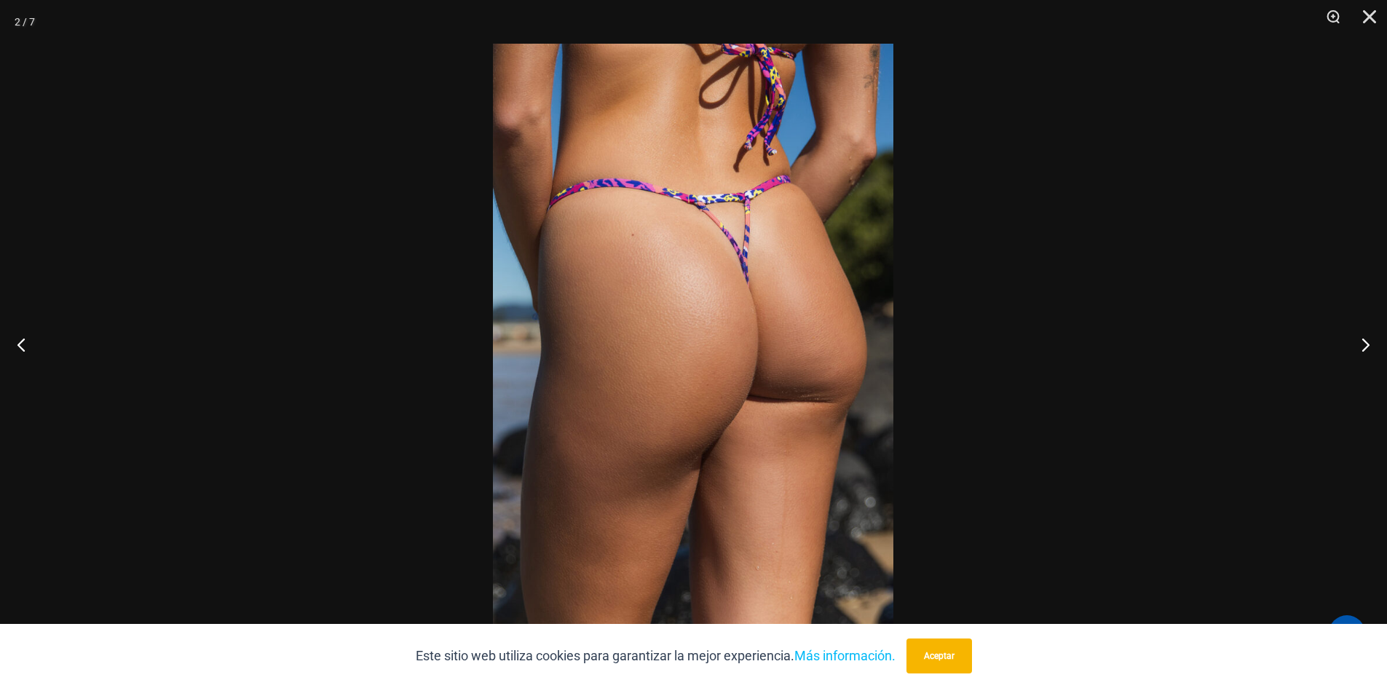
click at [659, 322] on img at bounding box center [693, 344] width 400 height 601
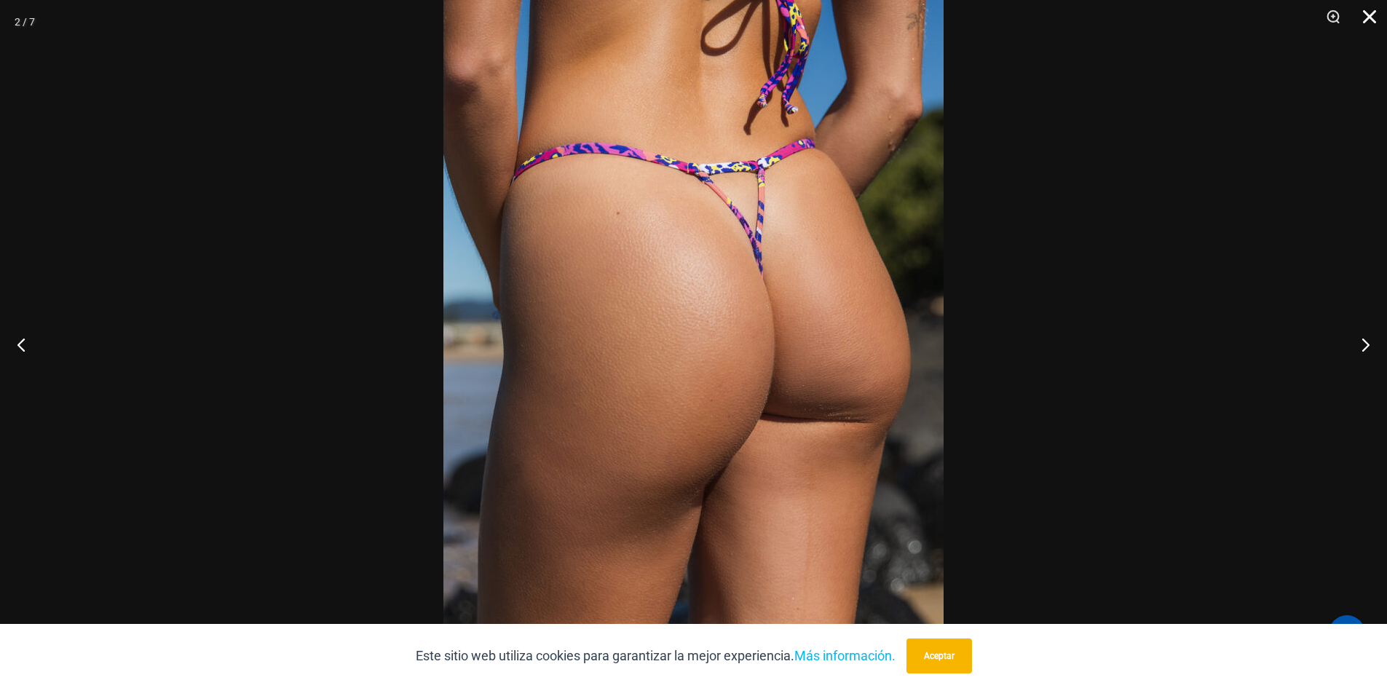
click at [1373, 17] on button "Cerca" at bounding box center [1364, 22] width 36 height 44
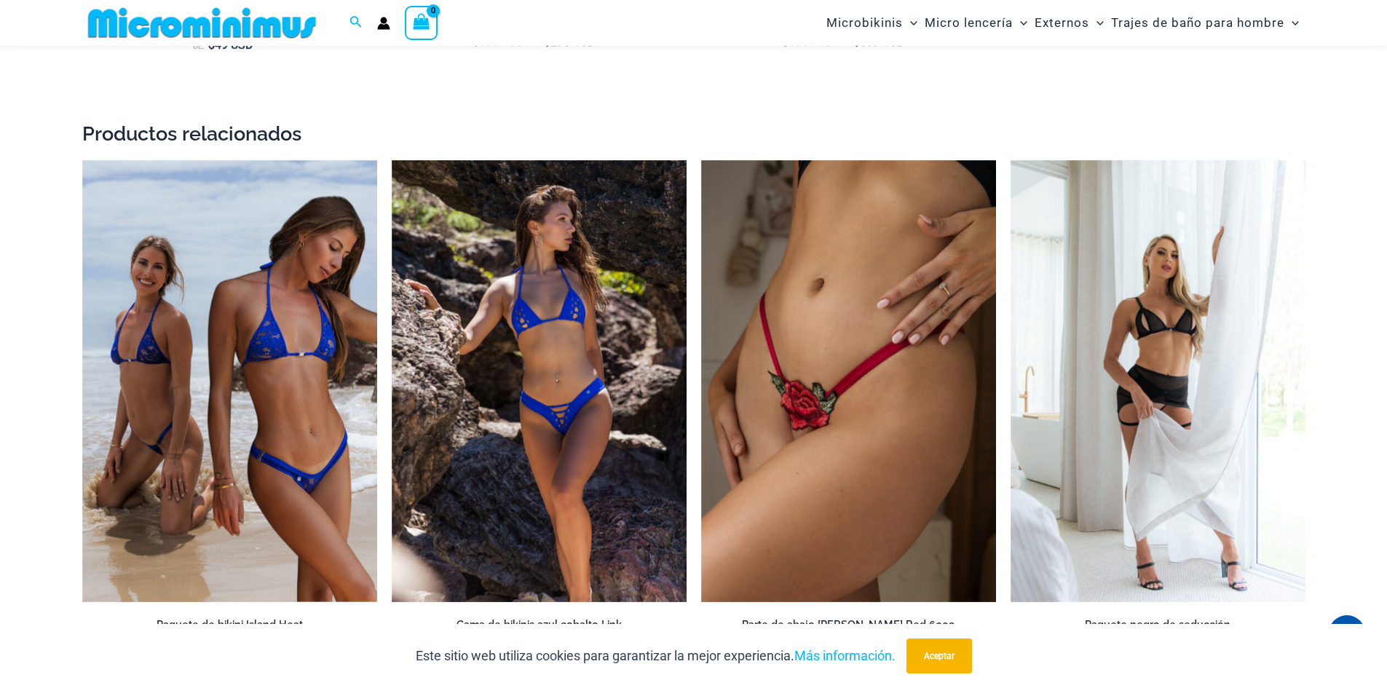
scroll to position [1880, 0]
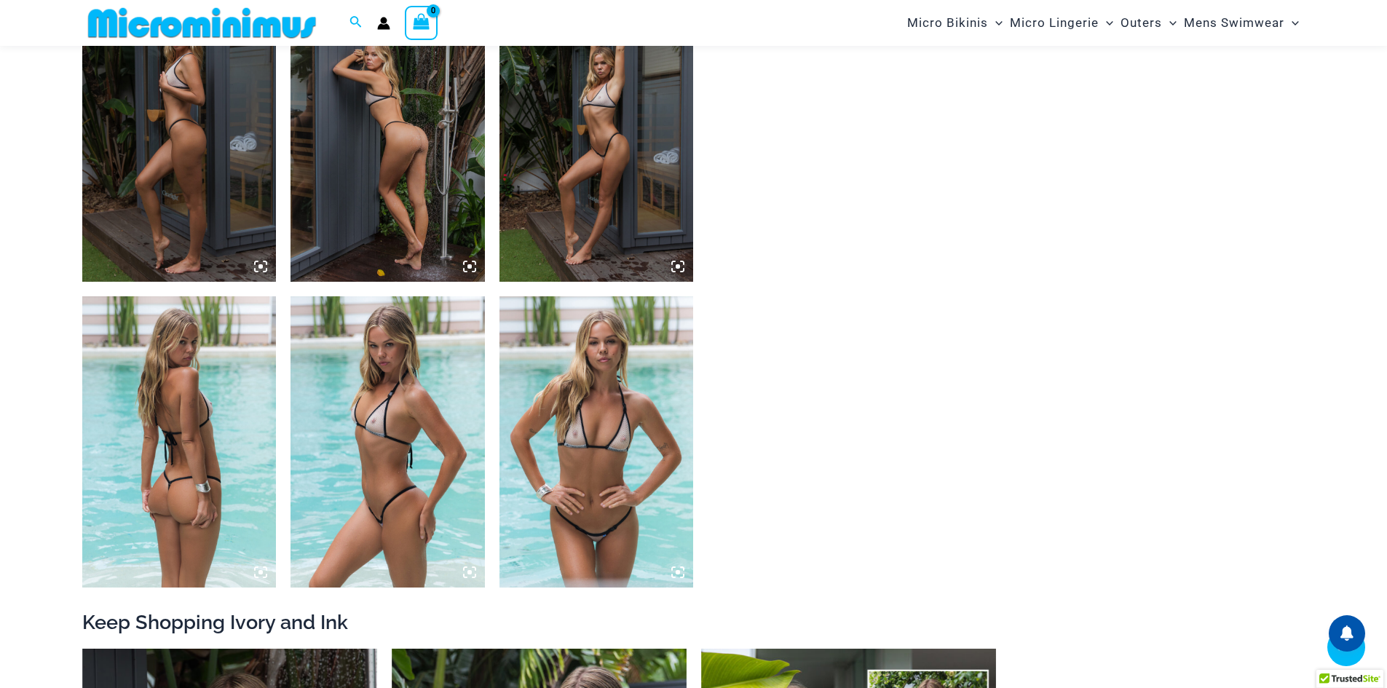
scroll to position [933, 0]
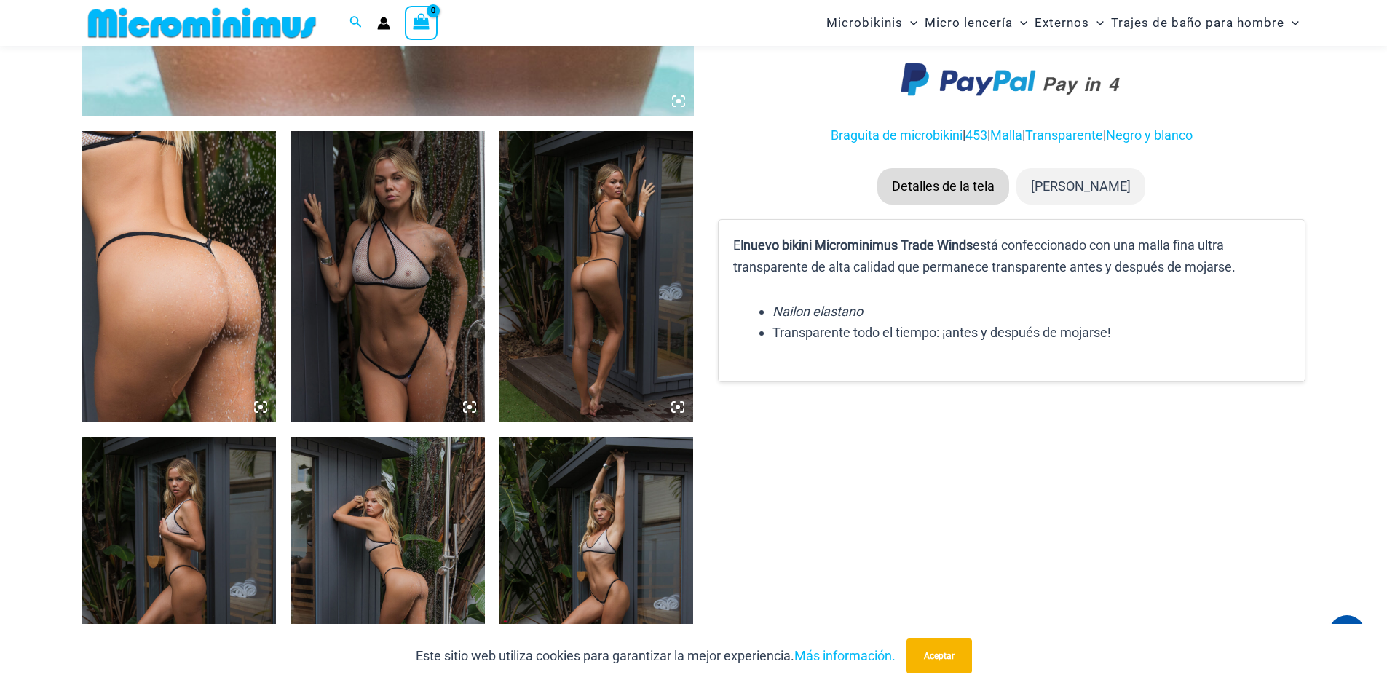
click at [261, 409] on icon at bounding box center [260, 407] width 4 height 4
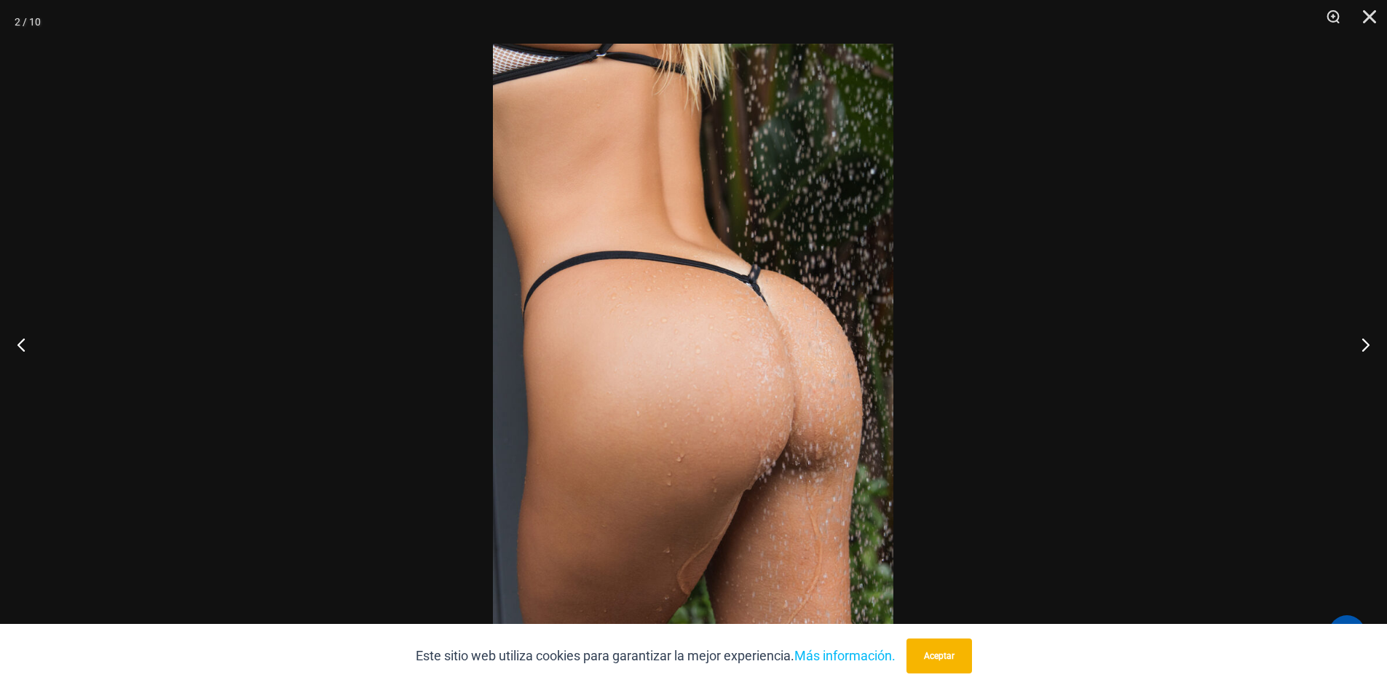
click at [767, 424] on img at bounding box center [693, 344] width 400 height 601
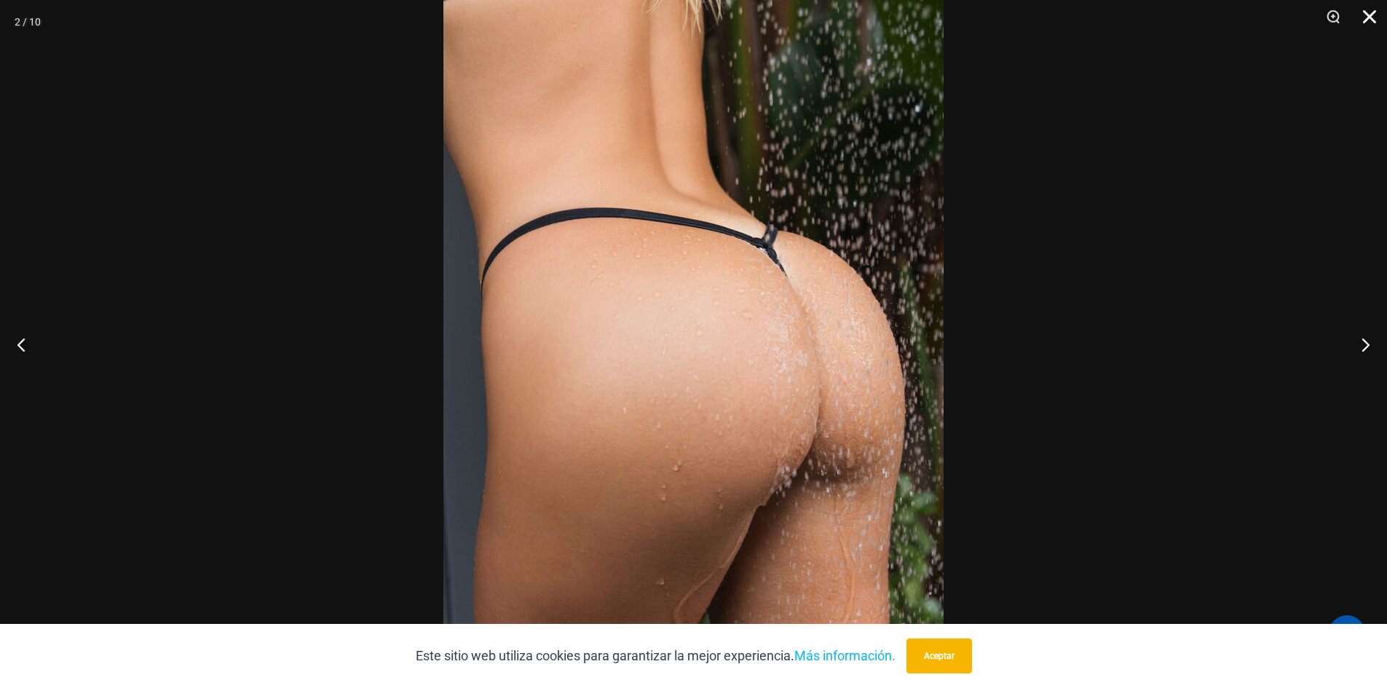
click at [1375, 23] on button "Cerca" at bounding box center [1364, 22] width 36 height 44
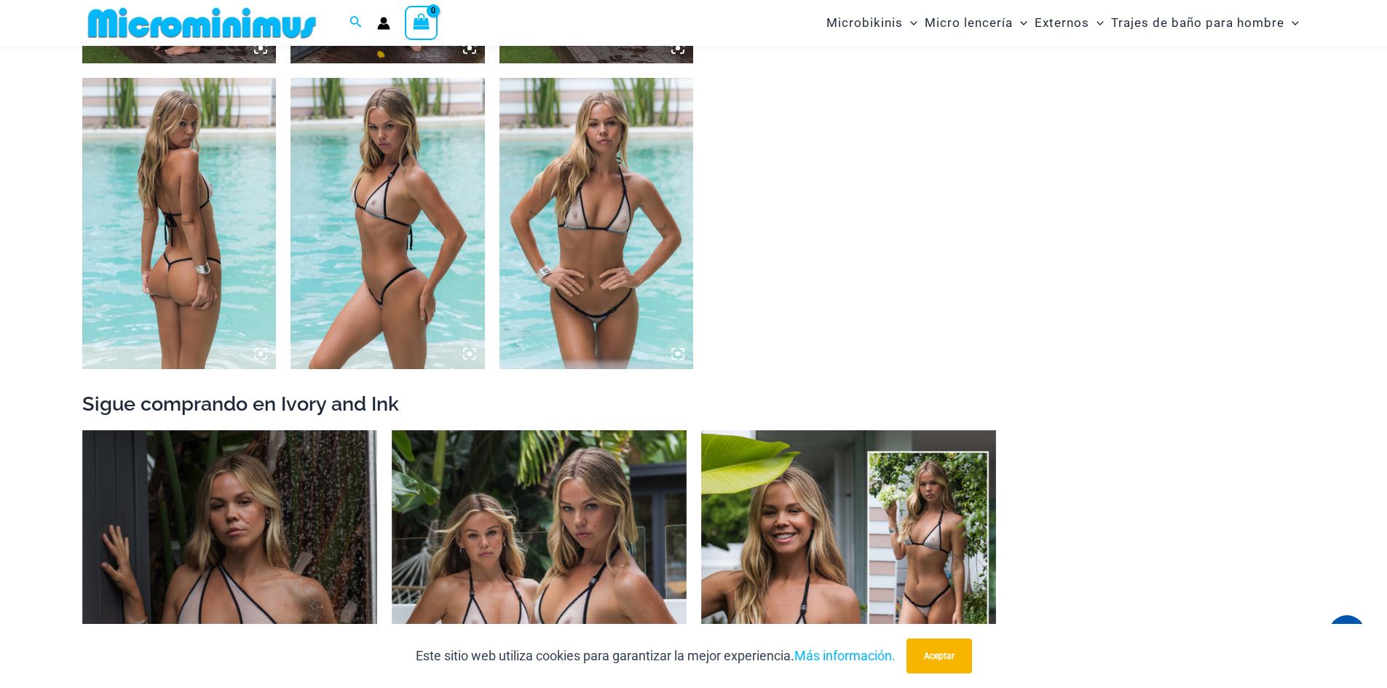
scroll to position [1443, 0]
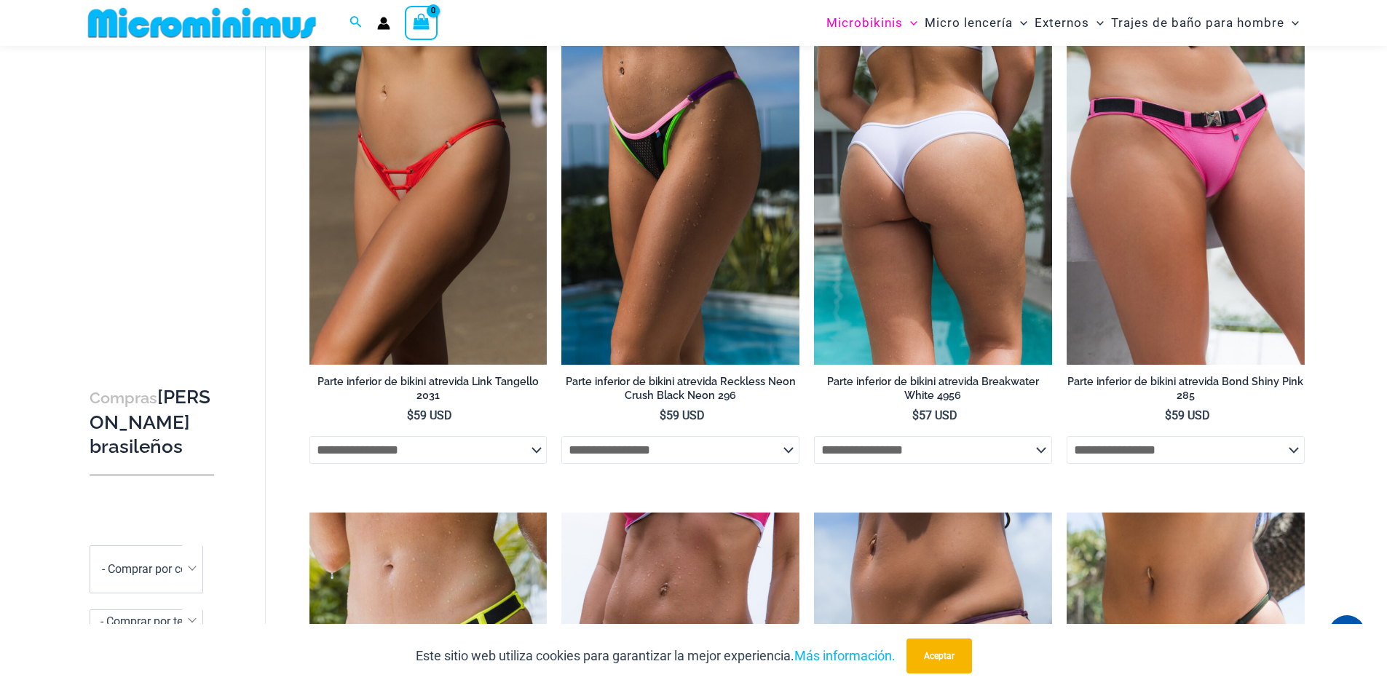
scroll to position [79, 0]
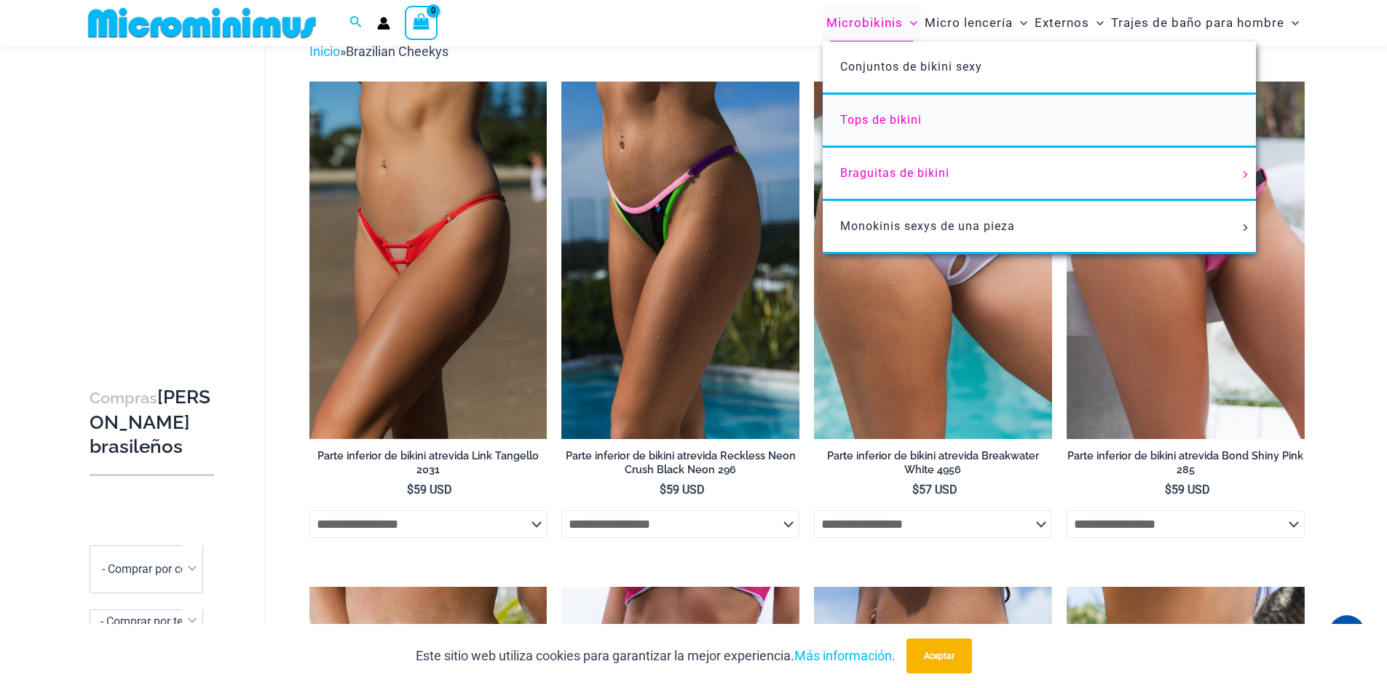
click at [925, 126] on link "Tops de bikini" at bounding box center [1039, 121] width 433 height 53
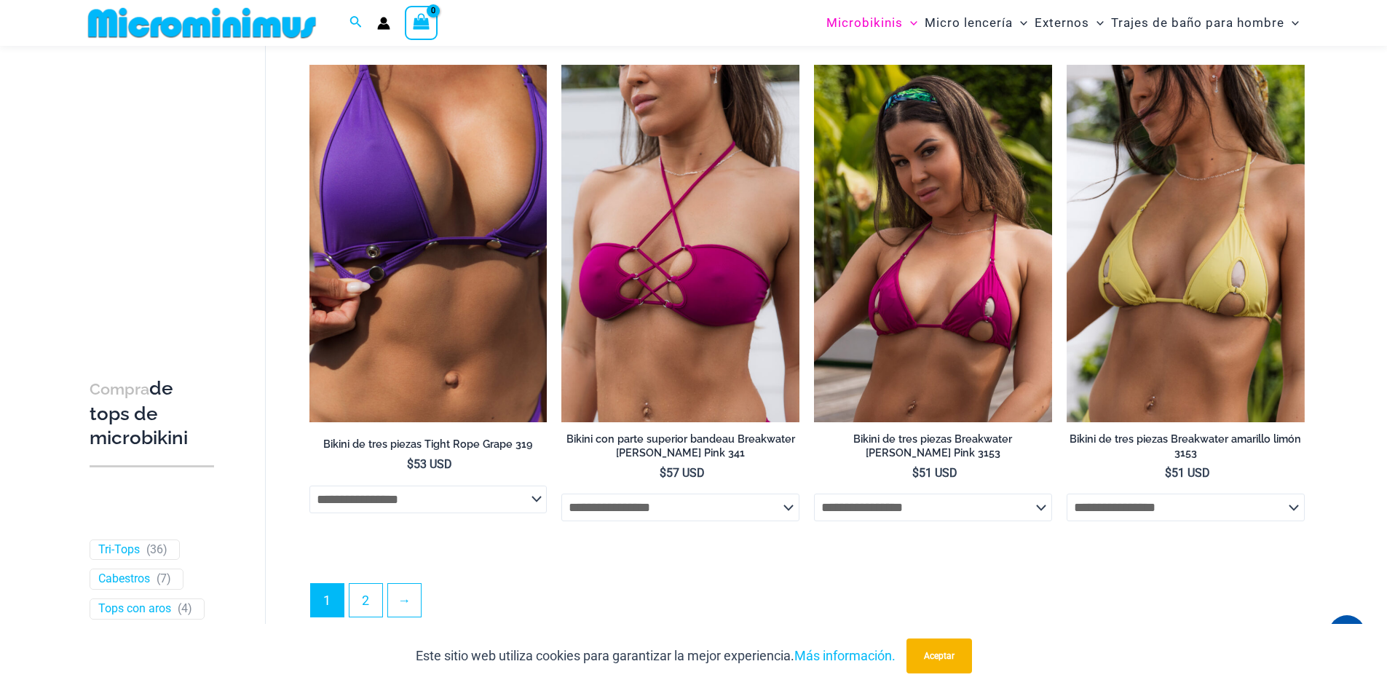
scroll to position [4355, 0]
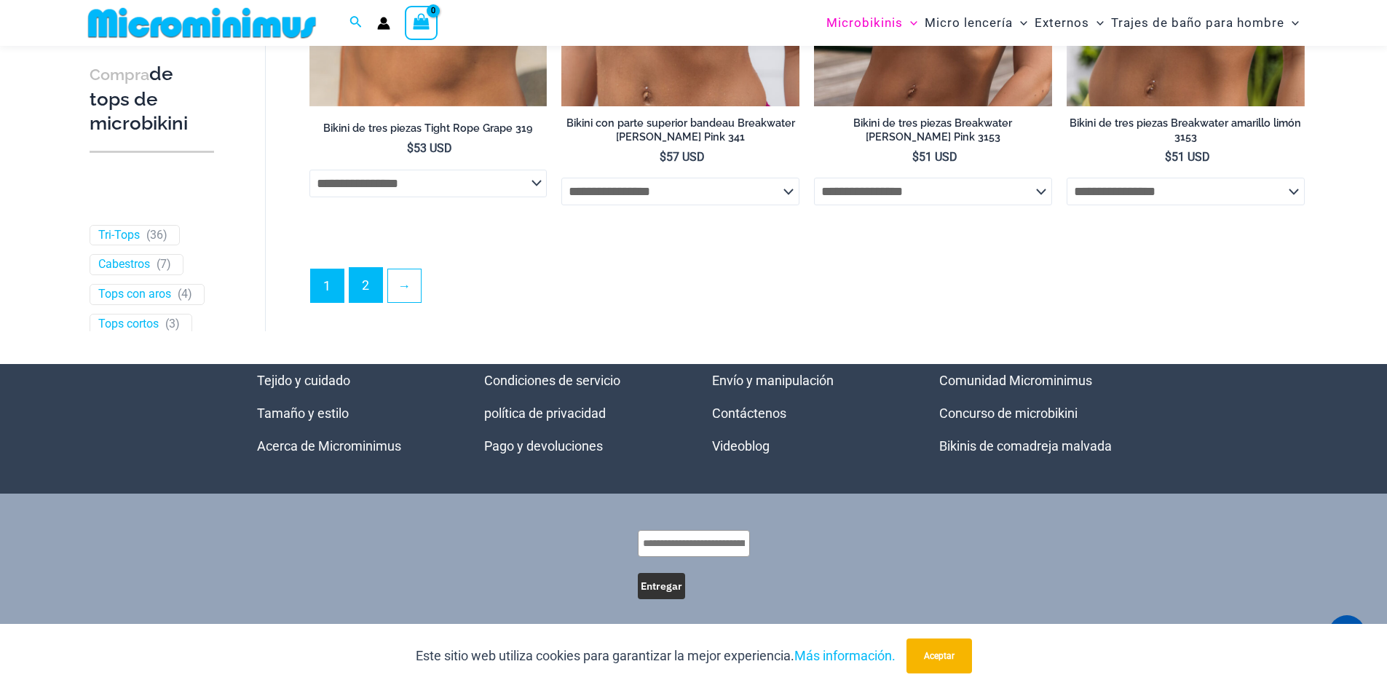
click at [373, 302] on link "2" at bounding box center [365, 285] width 33 height 34
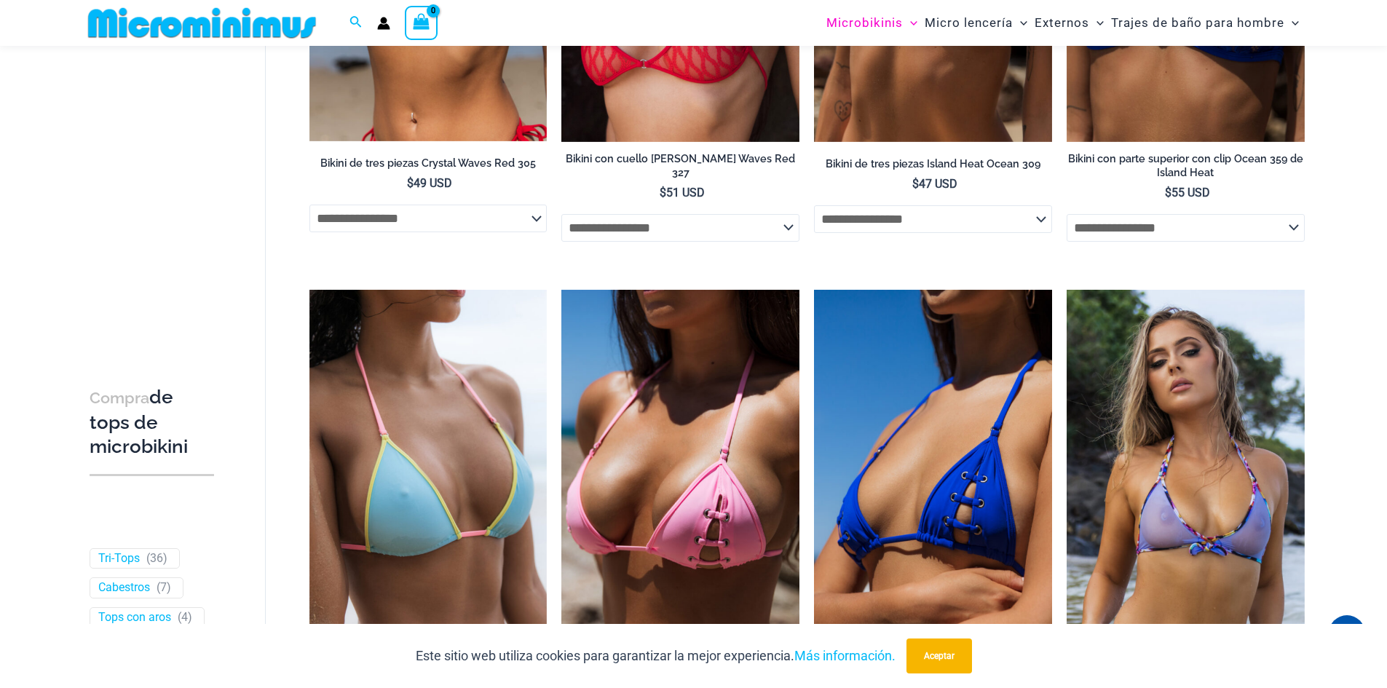
scroll to position [1527, 0]
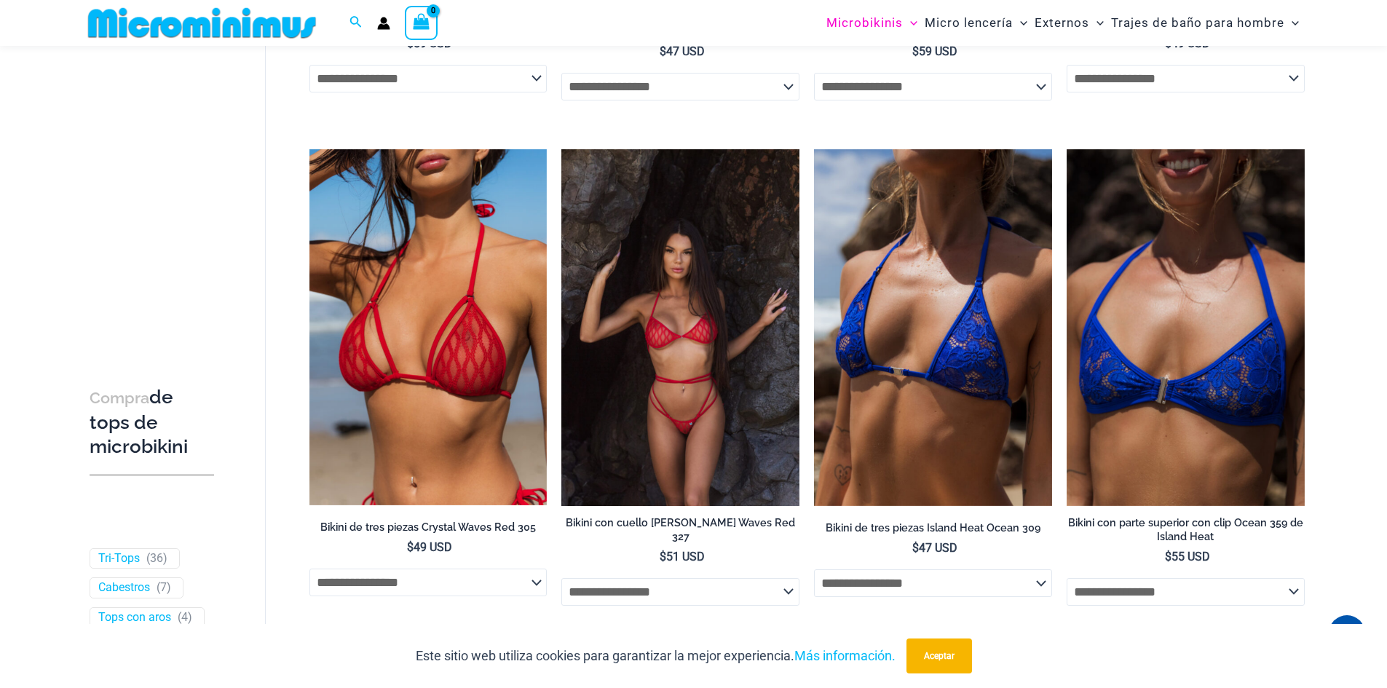
click at [719, 411] on img at bounding box center [680, 327] width 238 height 357
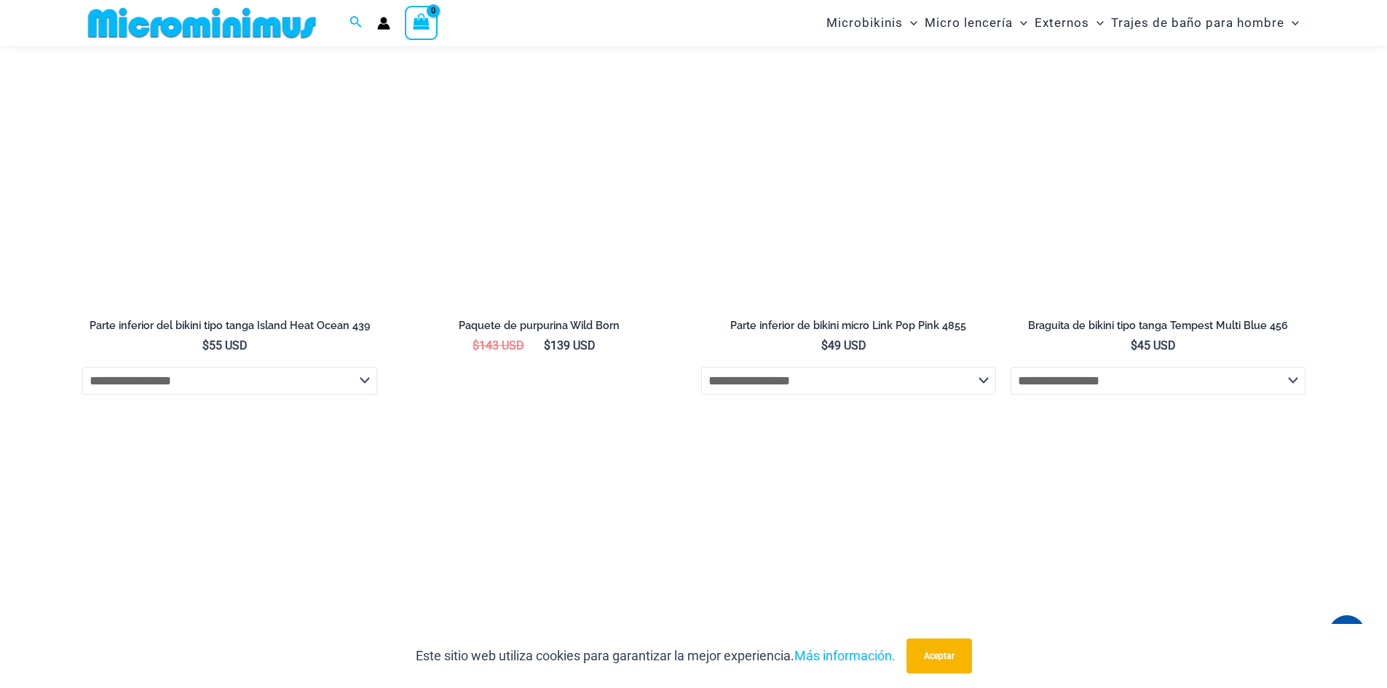
scroll to position [3548, 0]
